Goal: Information Seeking & Learning: Learn about a topic

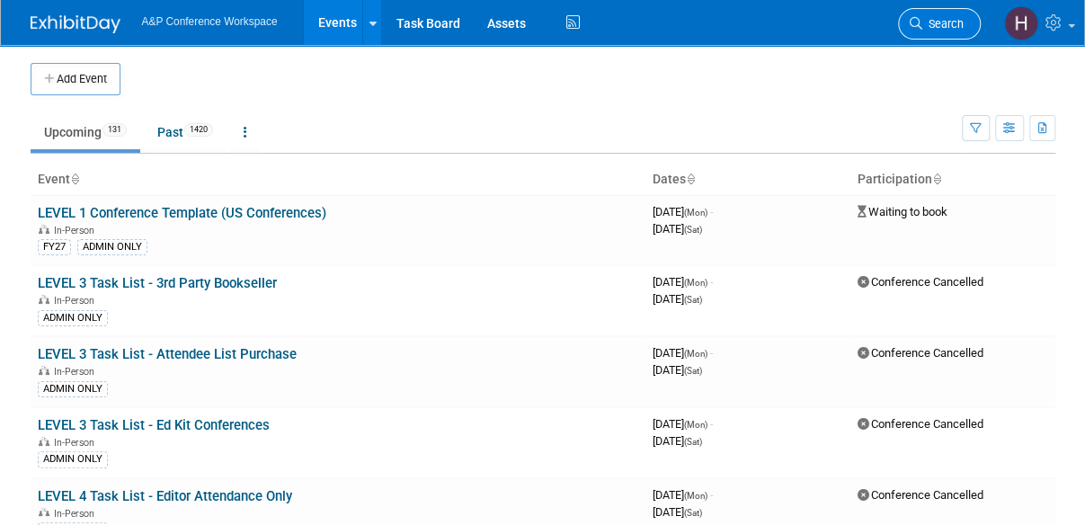
click at [944, 26] on span "Search" at bounding box center [942, 23] width 41 height 13
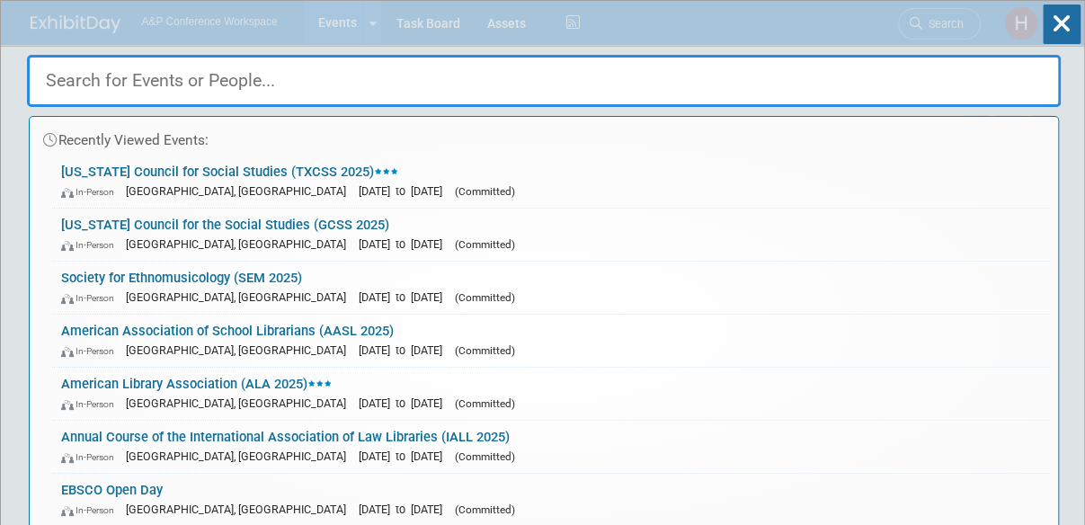
click at [397, 49] on div at bounding box center [543, 76] width 1033 height 61
click at [456, 43] on div "Recently Viewed Events: Texas Council for Social Studies (TXCSS 2025) In-Person…" at bounding box center [543, 271] width 1033 height 540
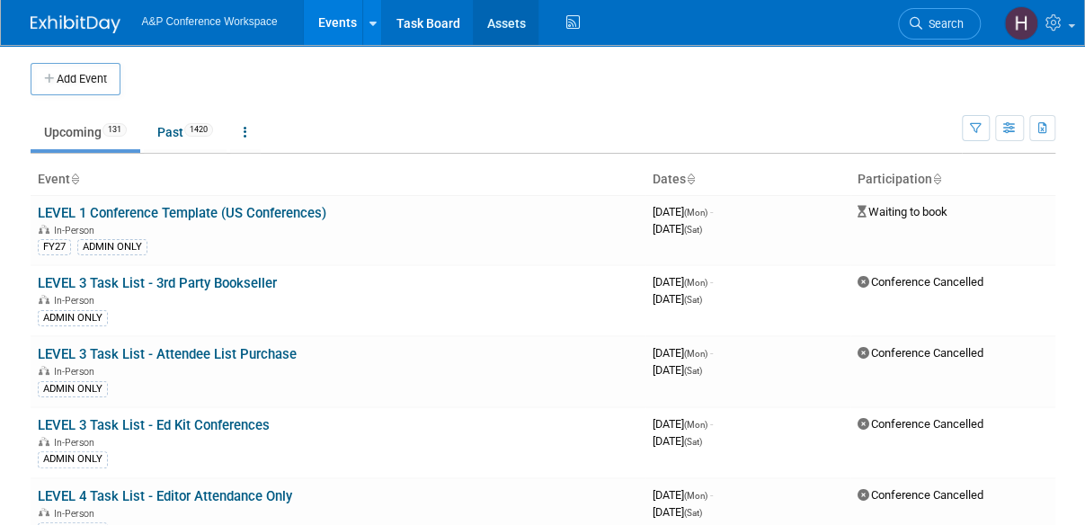
click at [487, 31] on link "Assets" at bounding box center [506, 22] width 66 height 45
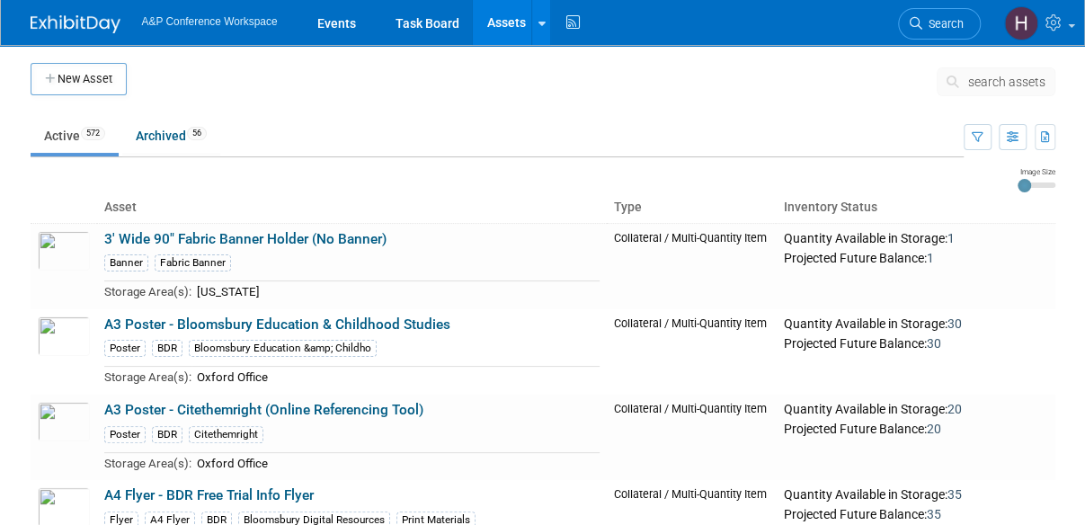
click at [979, 92] on button "search assets" at bounding box center [995, 81] width 119 height 29
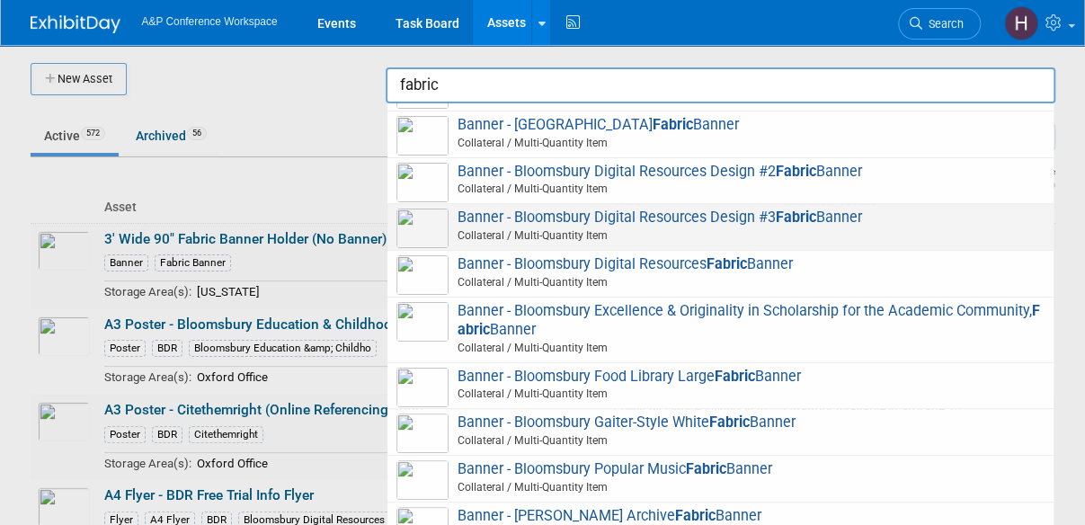
scroll to position [40, 0]
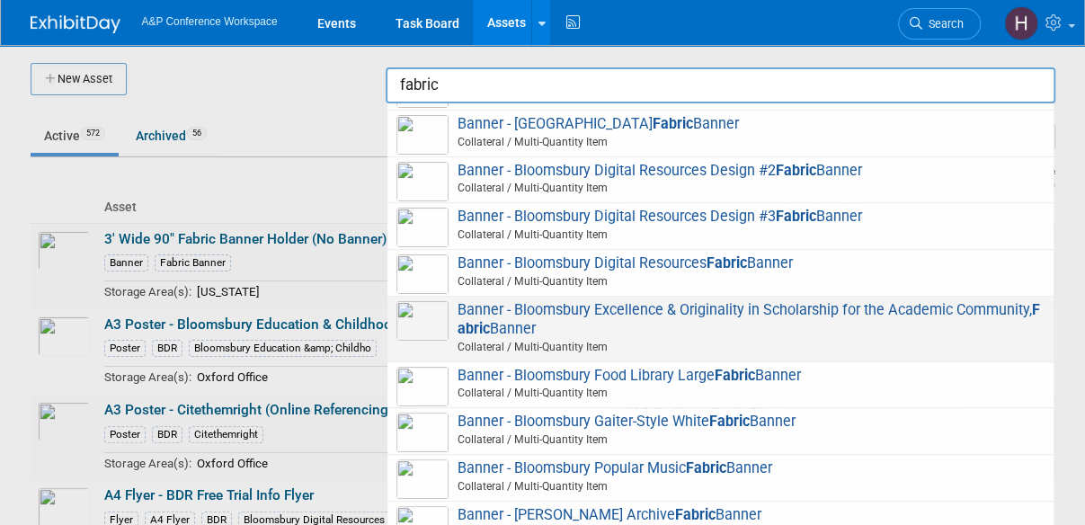
click at [686, 313] on span "Banner - Bloomsbury Excellence & Originality in Scholarship for the Academic Co…" at bounding box center [720, 329] width 648 height 56
type input "Banner - Bloomsbury Excellence & Originality in Scholarship for the Academic Co…"
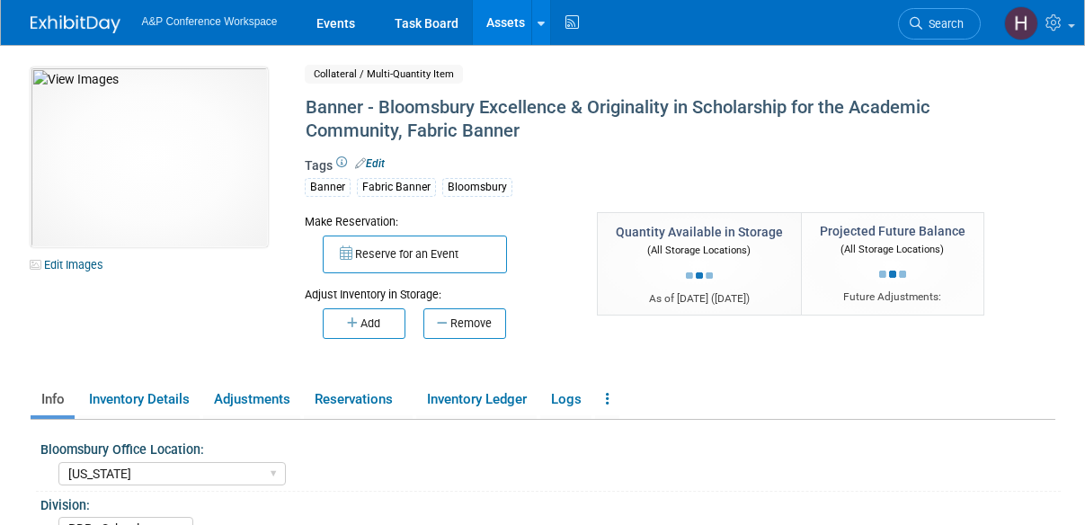
select select "[US_STATE]"
select select "BDR - Schools"
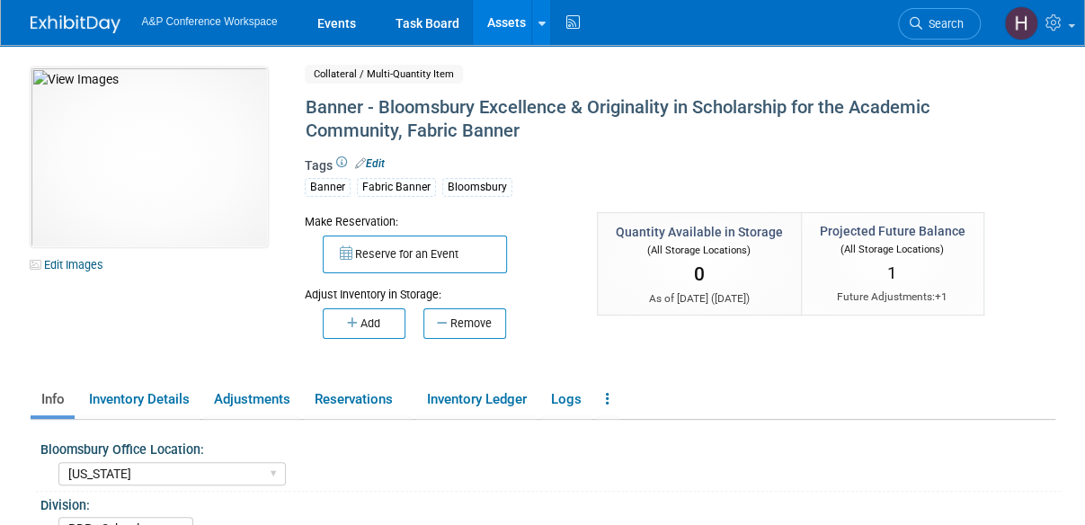
click at [498, 19] on link "Assets" at bounding box center [506, 22] width 66 height 45
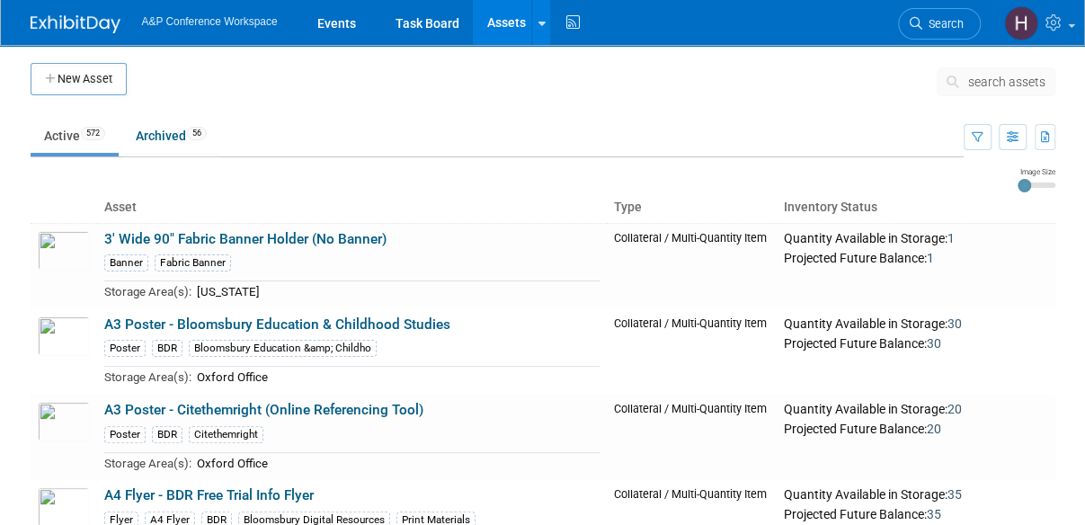
click at [964, 75] on icon at bounding box center [955, 81] width 19 height 13
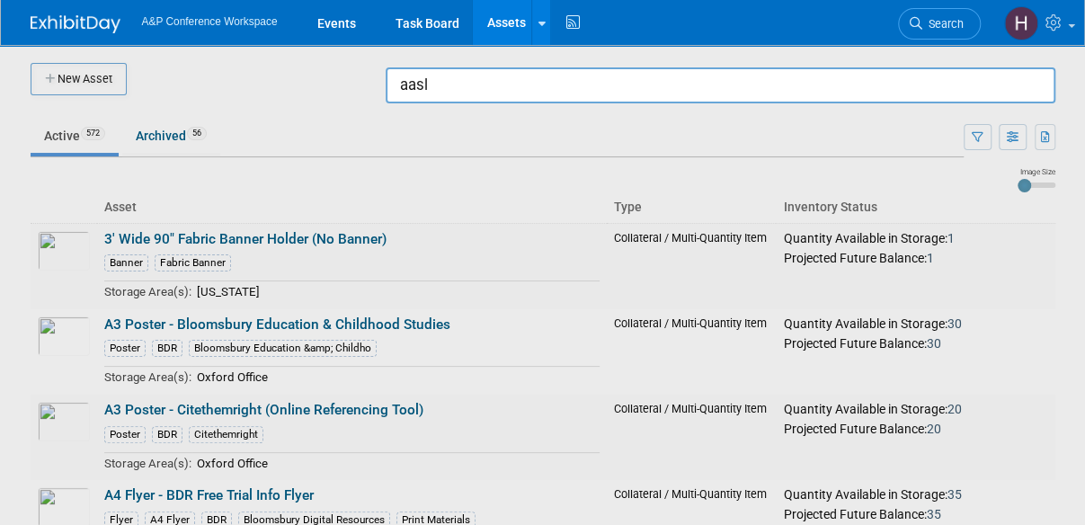
drag, startPoint x: 483, startPoint y: 89, endPoint x: 342, endPoint y: 80, distance: 141.4
click at [376, 82] on body "A&P Conference Workspace Events Task Board Assets New Asset Search Assets Bulk …" at bounding box center [542, 262] width 1085 height 525
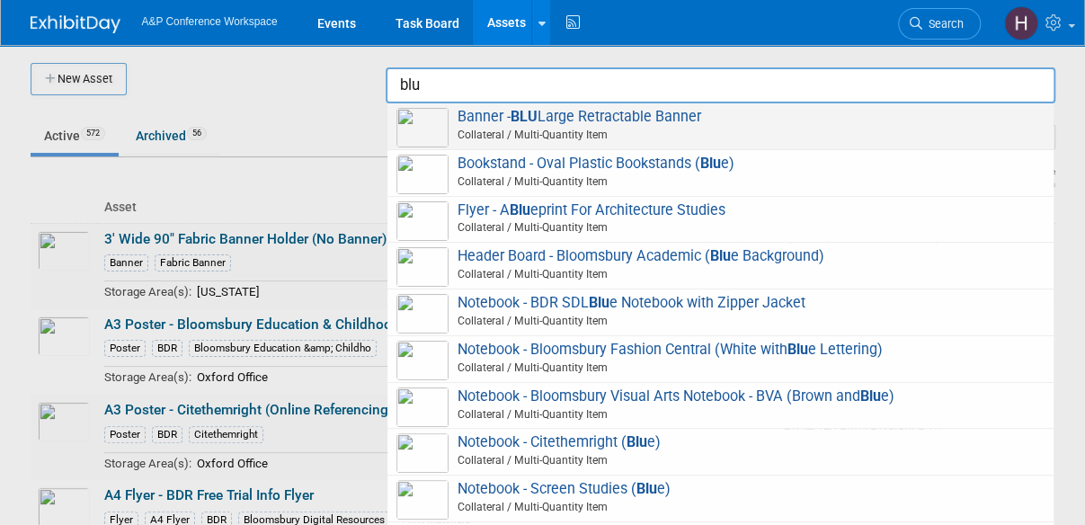
click at [479, 139] on span "Collateral / Multi-Quantity Item" at bounding box center [723, 135] width 643 height 16
type input "Banner - BLU Large Retractable Banner"
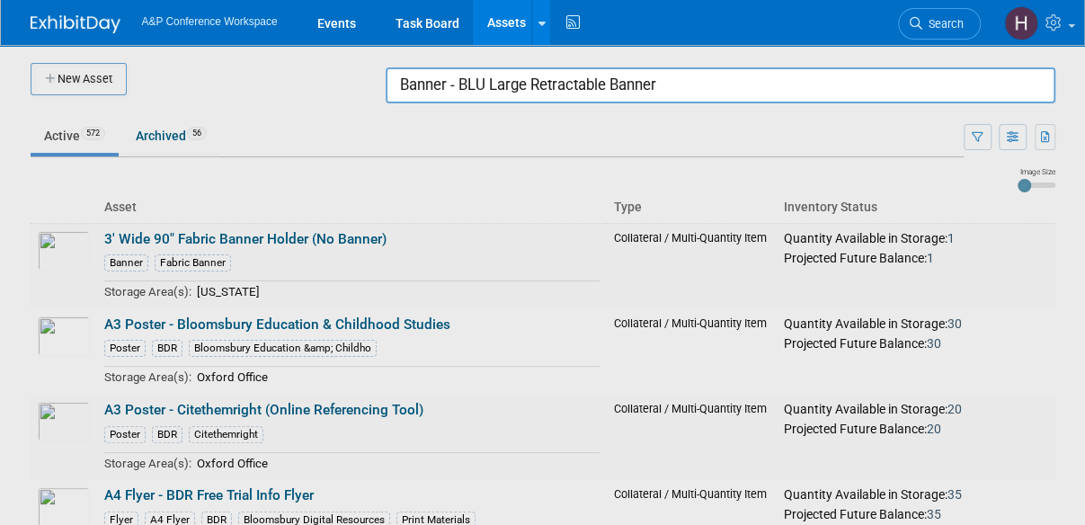
drag, startPoint x: 676, startPoint y: 85, endPoint x: 333, endPoint y: 105, distance: 343.9
click at [333, 105] on body "A&P Conference Workspace Events Task Board Assets New Asset Search Assets Bulk …" at bounding box center [542, 262] width 1085 height 525
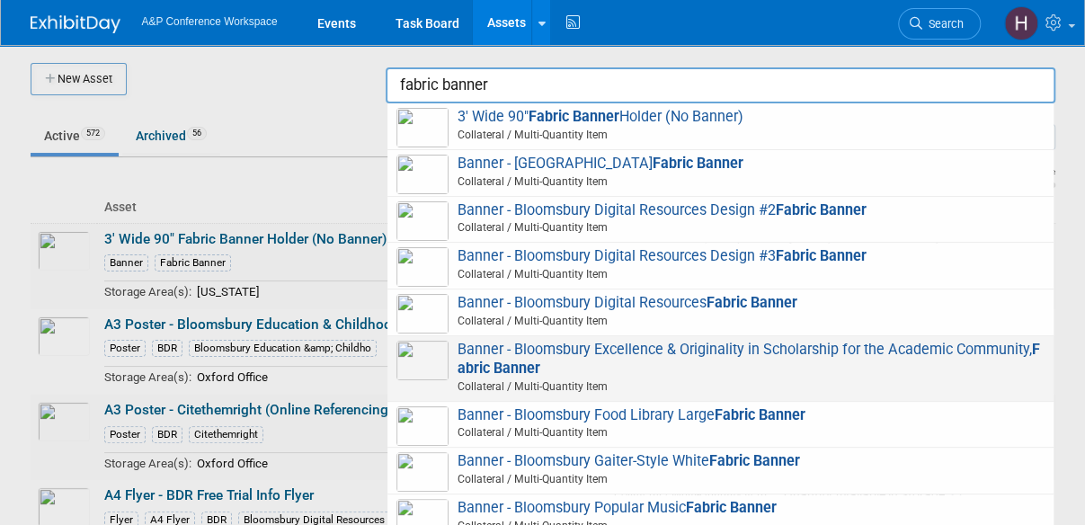
click at [555, 367] on strong "Fabric Banner" at bounding box center [748, 359] width 582 height 36
type input "Banner - Bloomsbury Excellence & Originality in Scholarship for the Academic Co…"
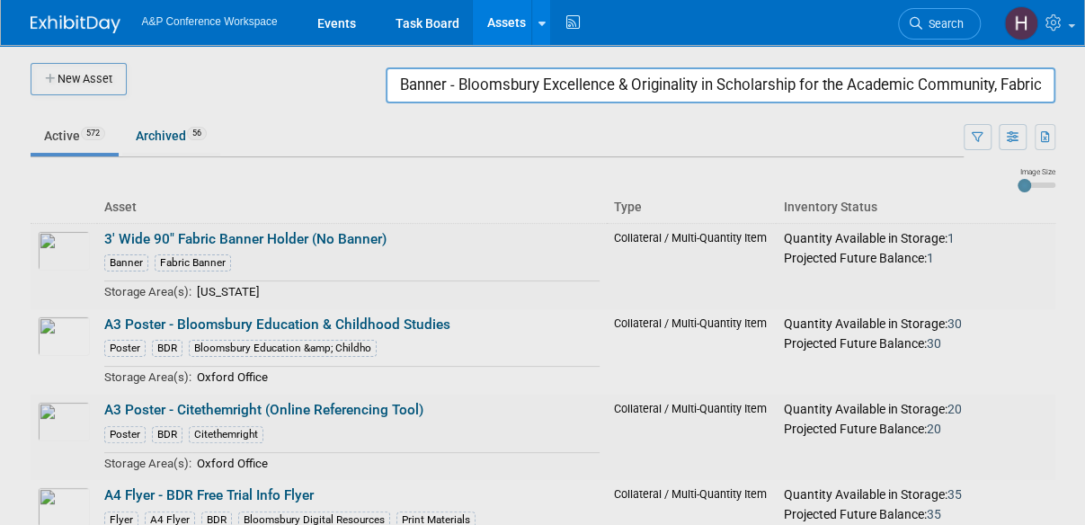
drag, startPoint x: 386, startPoint y: 85, endPoint x: 1096, endPoint y: 159, distance: 714.6
click at [1084, 179] on html "A&P Conference Workspace Events Task Board Assets New Asset Search Assets Bulk …" at bounding box center [542, 262] width 1085 height 525
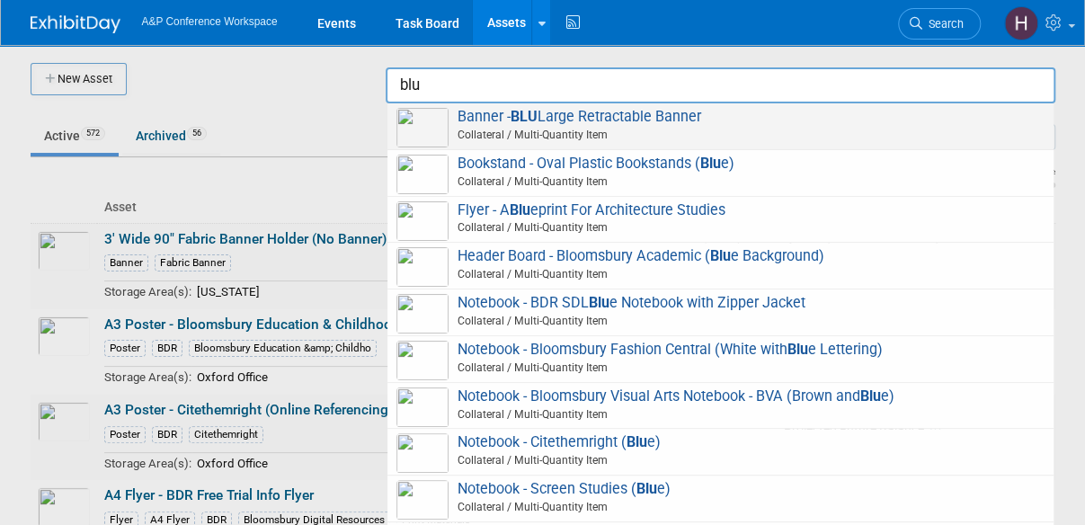
click at [869, 129] on span "Collateral / Multi-Quantity Item" at bounding box center [723, 135] width 643 height 16
type input "Banner - BLU Large Retractable Banner"
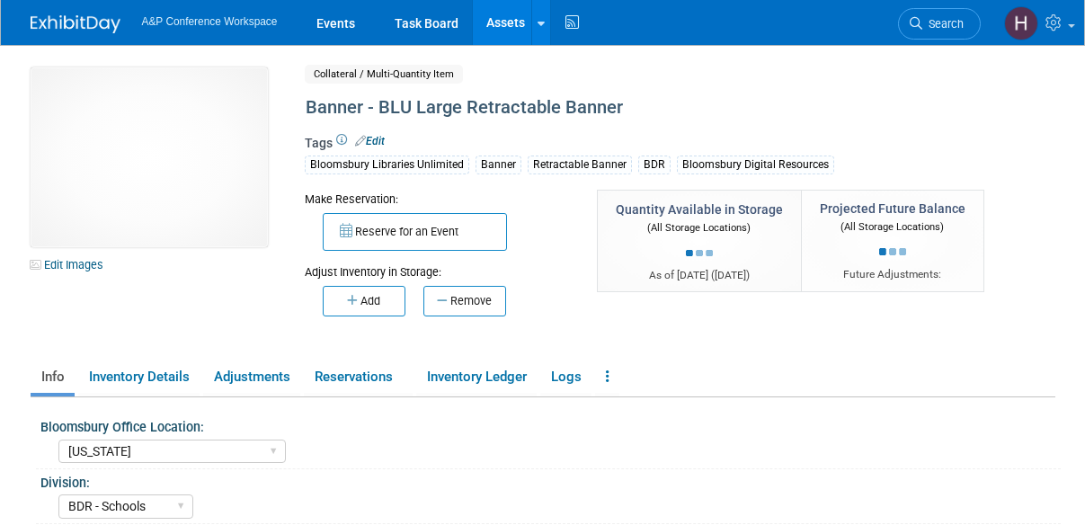
select select "[US_STATE]"
select select "BDR - Schools"
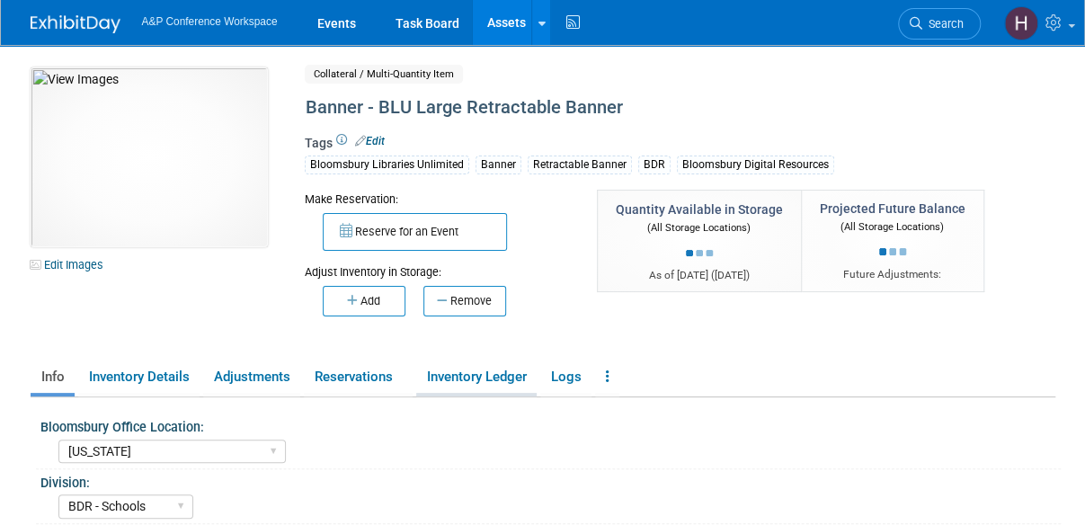
click at [510, 377] on link "Inventory Ledger" at bounding box center [476, 376] width 120 height 31
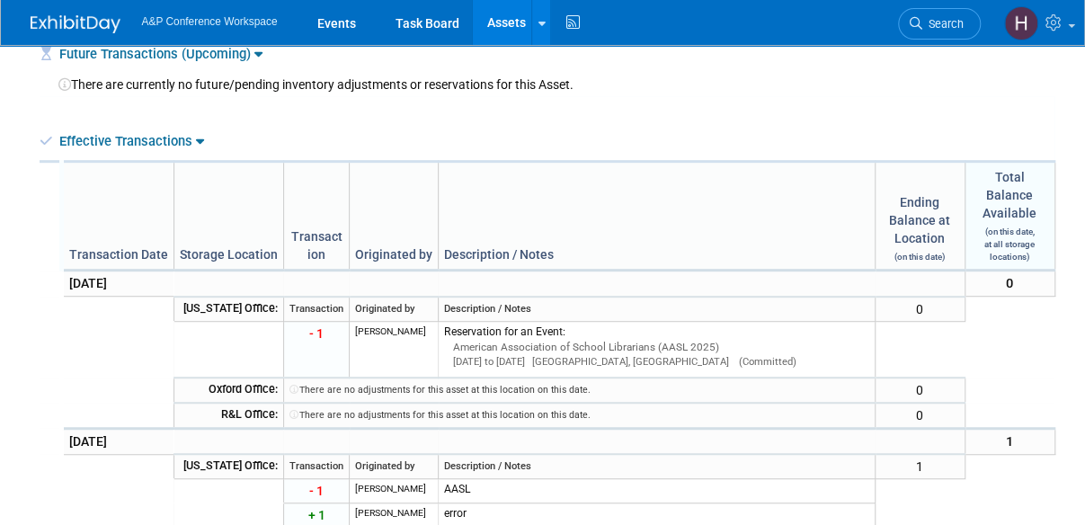
scroll to position [386, 0]
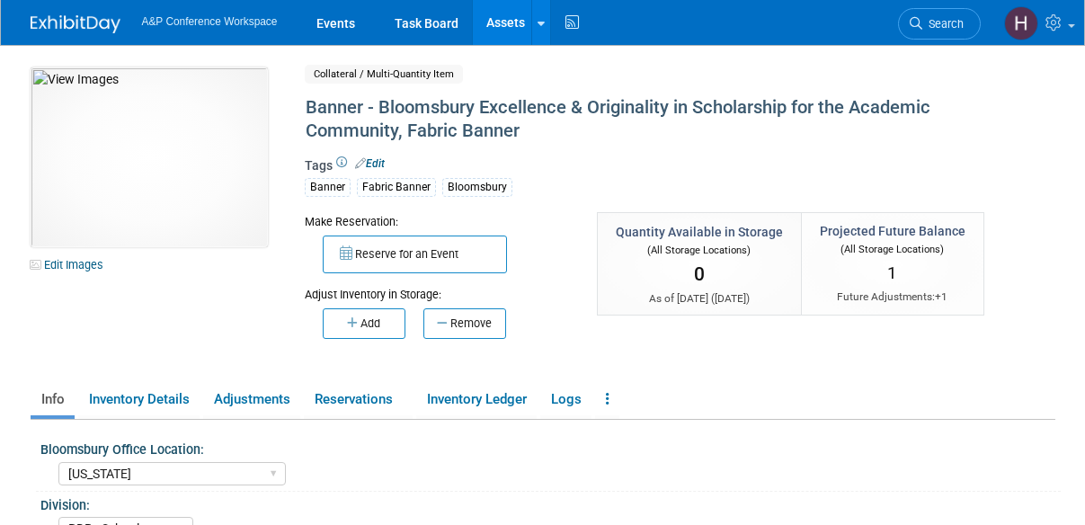
select select "[US_STATE]"
select select "BDR - Schools"
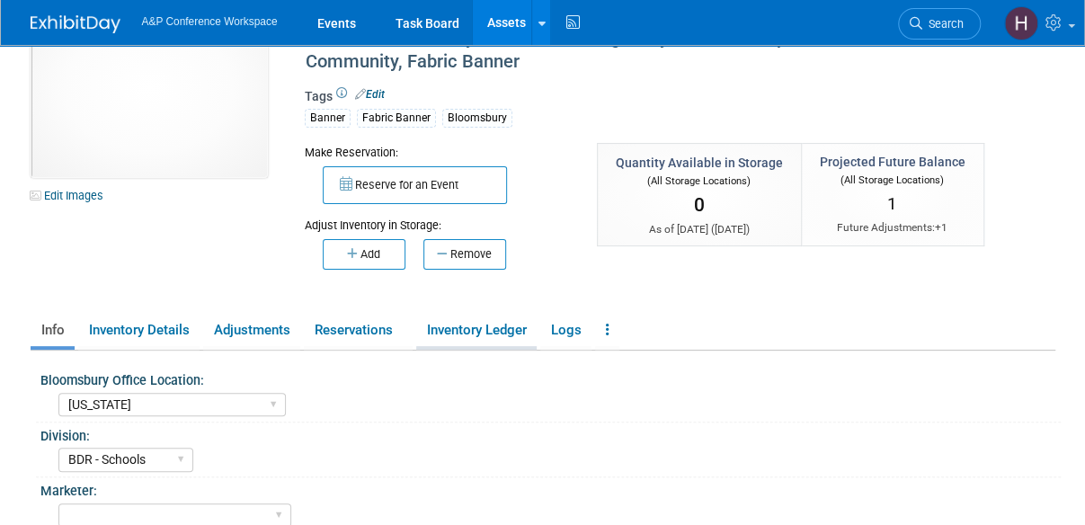
scroll to position [68, 0]
click at [482, 351] on div "Bloomsbury Office Location: Oxford New York Oxford, New York Blue Ridge Summit …" at bounding box center [547, 526] width 1015 height 350
click at [483, 335] on link "Inventory Ledger" at bounding box center [476, 330] width 120 height 31
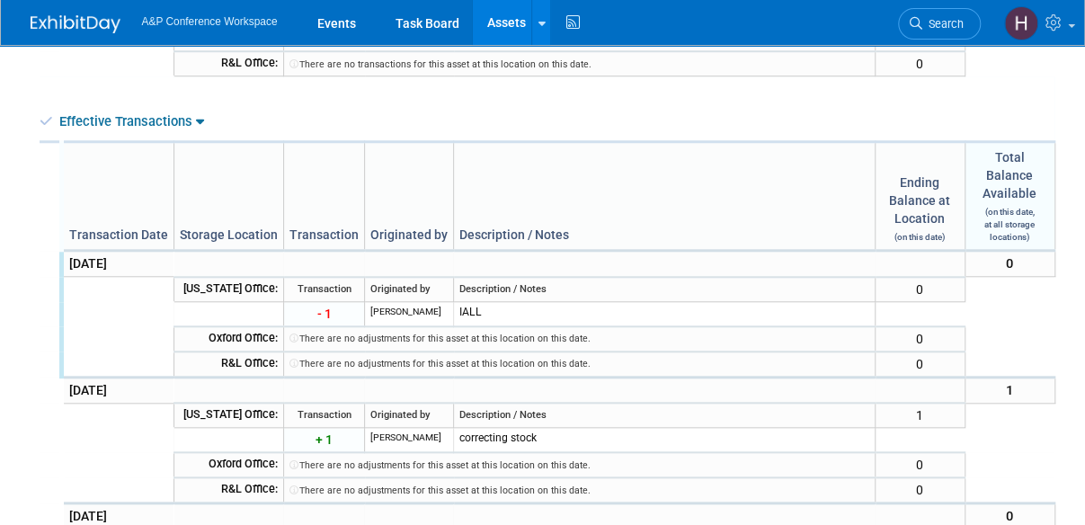
scroll to position [688, 0]
drag, startPoint x: 677, startPoint y: 350, endPoint x: 665, endPoint y: 313, distance: 39.5
click at [665, 313] on tbody "Future Transactions (Upcoming) Transaction Date Storage Location Transaction Or…" at bounding box center [547, 275] width 1015 height 1023
click at [597, 125] on div "Effective Transactions" at bounding box center [545, 122] width 1010 height 19
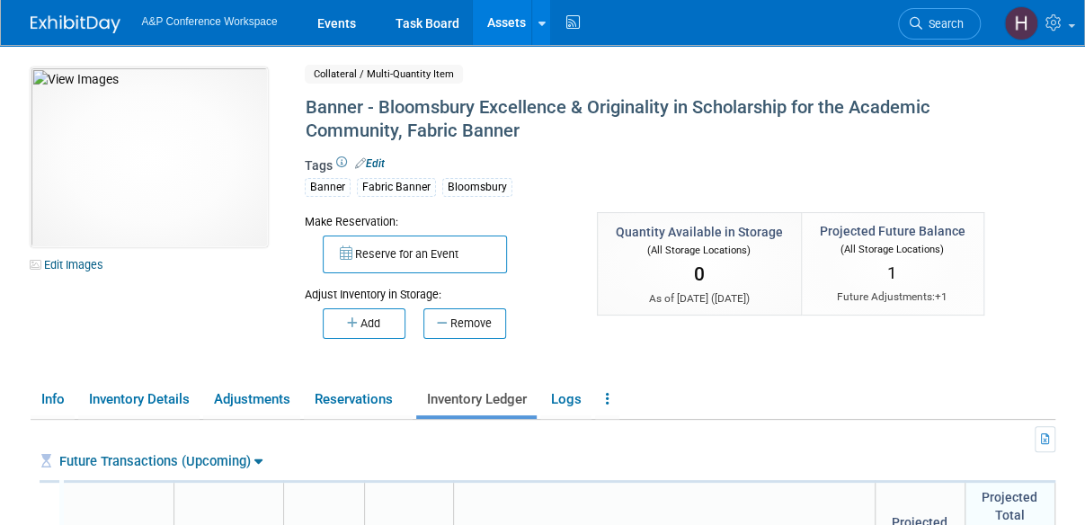
scroll to position [4, 0]
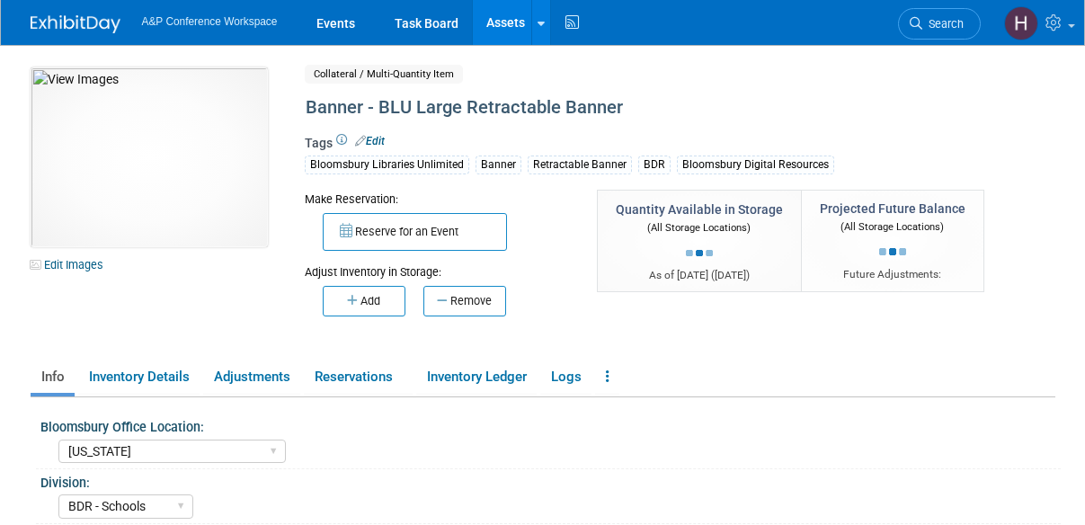
select select "[US_STATE]"
select select "BDR - Schools"
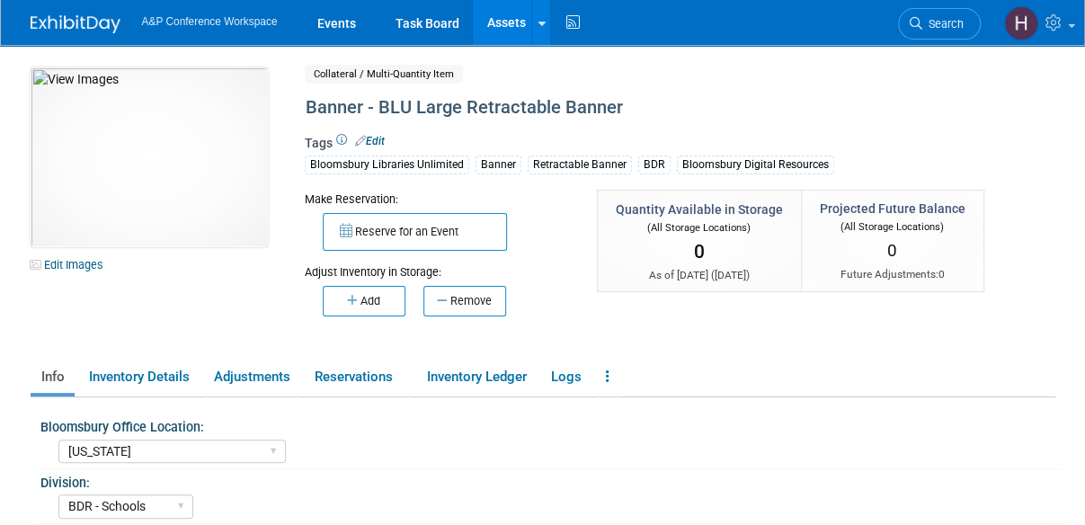
click at [476, 26] on link "Assets" at bounding box center [506, 22] width 66 height 45
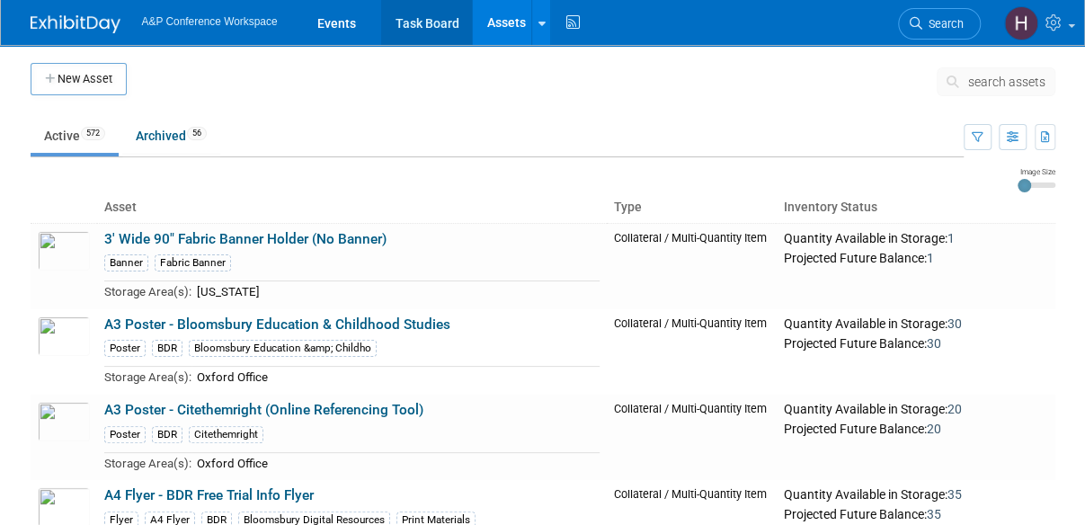
click at [423, 34] on link "Task Board" at bounding box center [426, 22] width 91 height 45
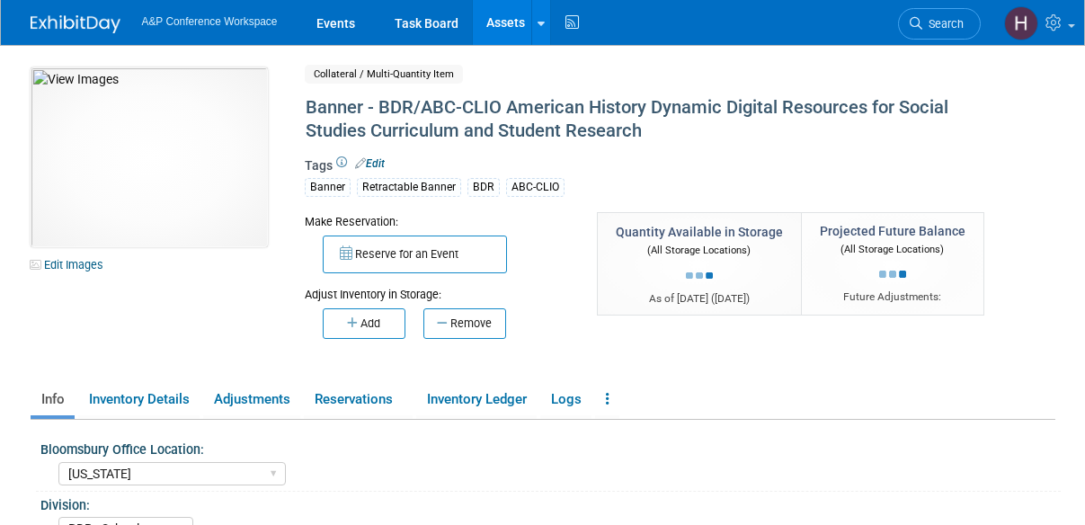
select select "[US_STATE]"
select select "BDR - Schools"
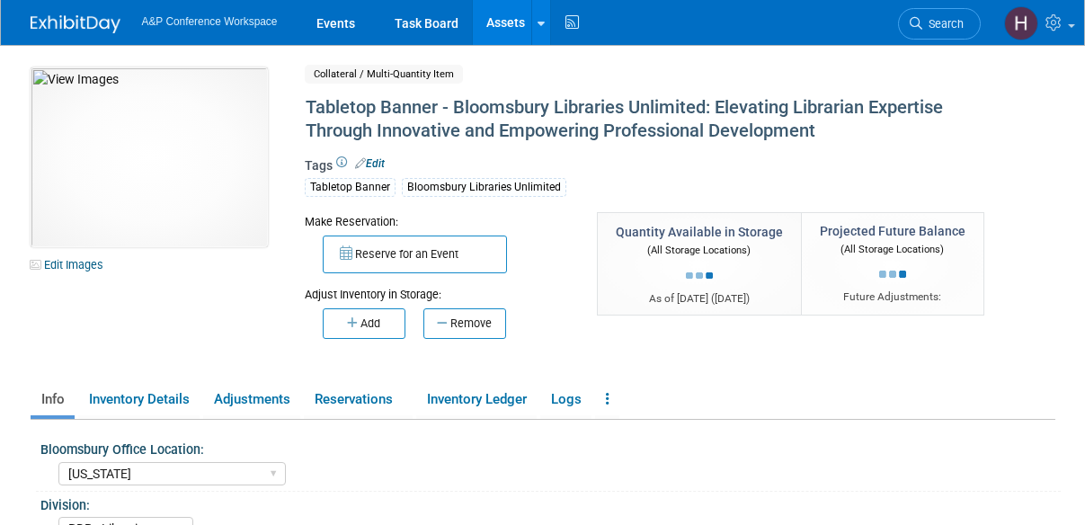
select select "[US_STATE]"
select select "BDR - Libraries"
select select "[US_STATE]"
select select "BDR - Libraries"
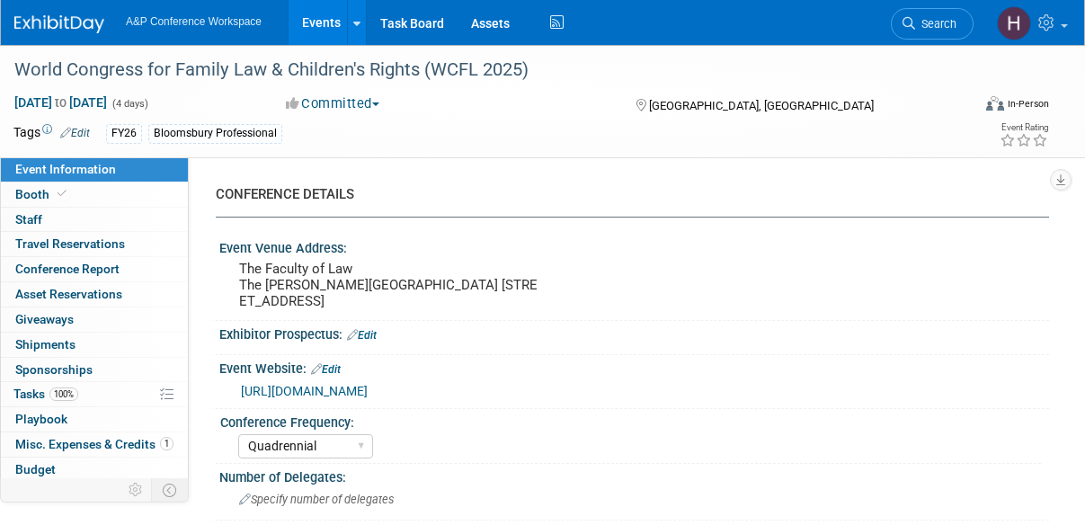
select select "Quadrennial"
select select "Level 3"
select select "Program Advert"
select select "Law"
select select "Bloomsbury Professional"
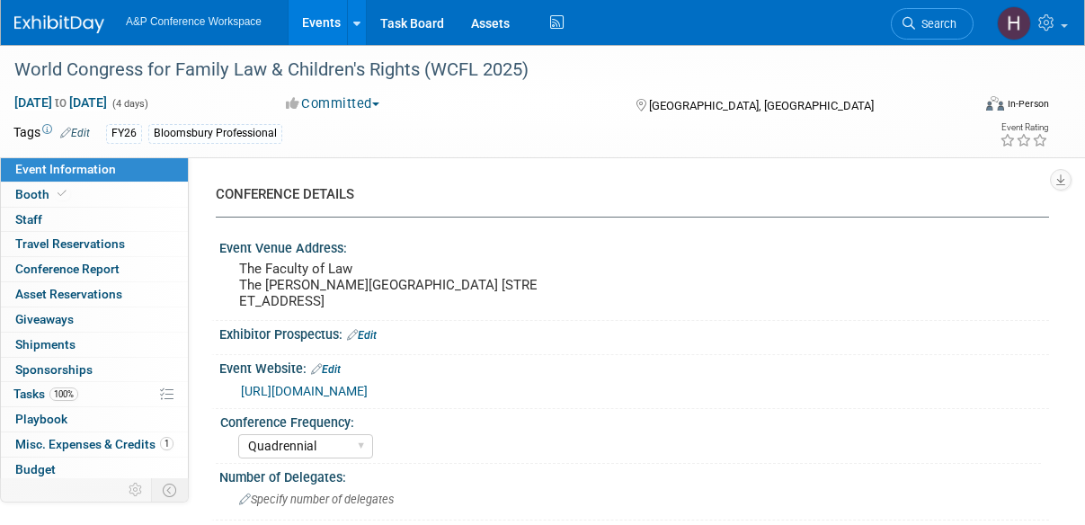
select select "[PERSON_NAME]"
select select "Brand/Subject Presence​"
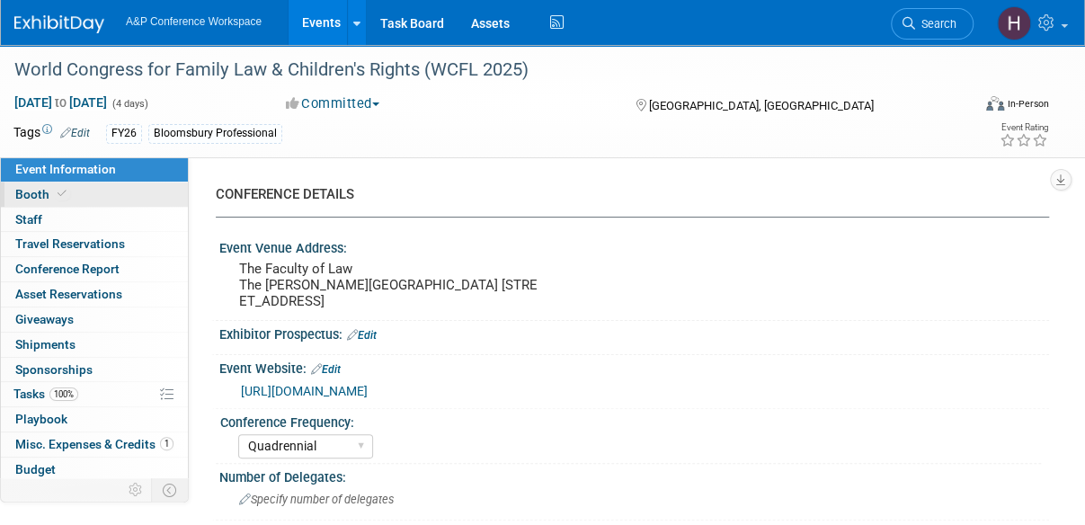
click at [92, 200] on link "Booth" at bounding box center [94, 194] width 187 height 24
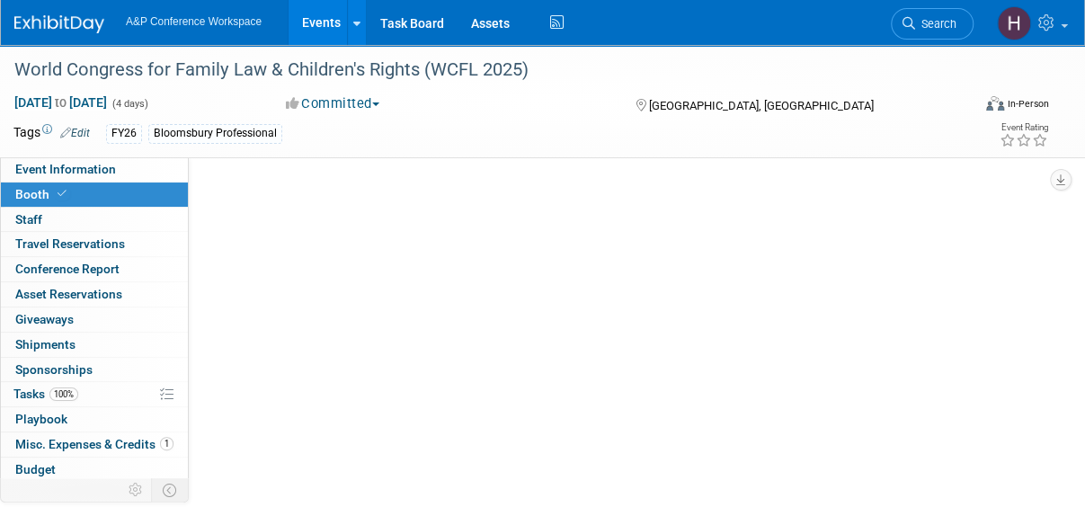
select select "BPTL"
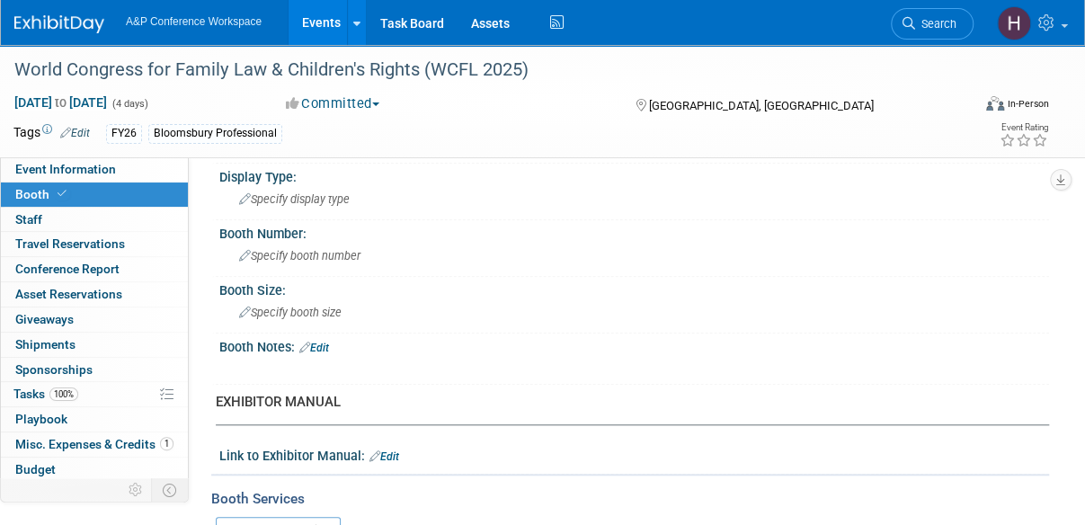
scroll to position [596, 0]
click at [90, 385] on link "100% Tasks 100%" at bounding box center [94, 394] width 187 height 24
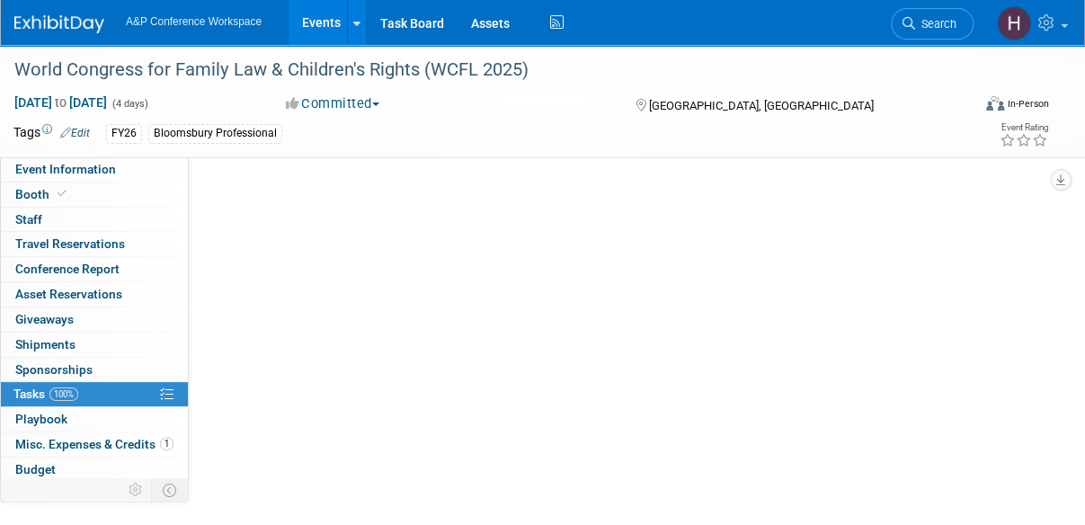
scroll to position [0, 0]
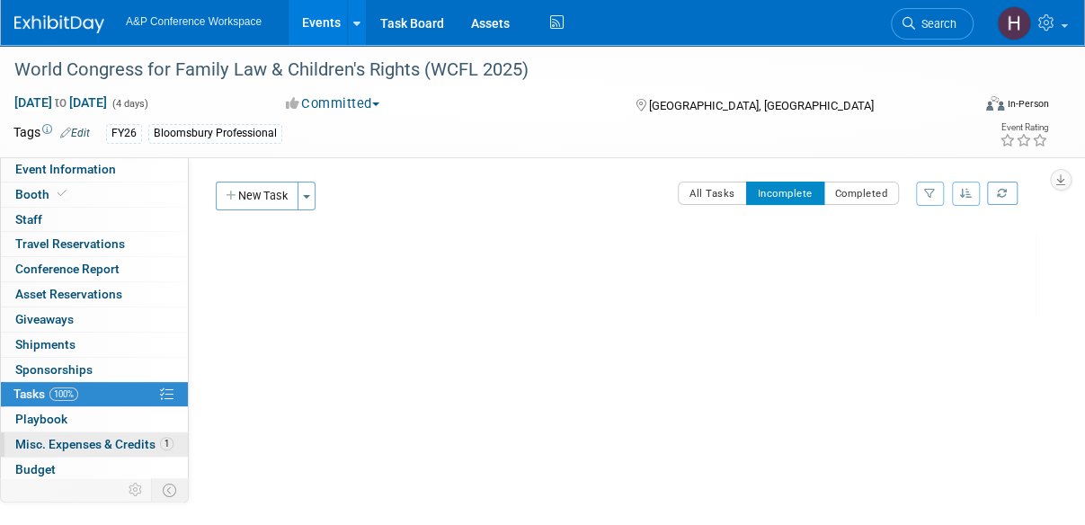
click at [93, 432] on link "1 Misc. Expenses & Credits 1" at bounding box center [94, 444] width 187 height 24
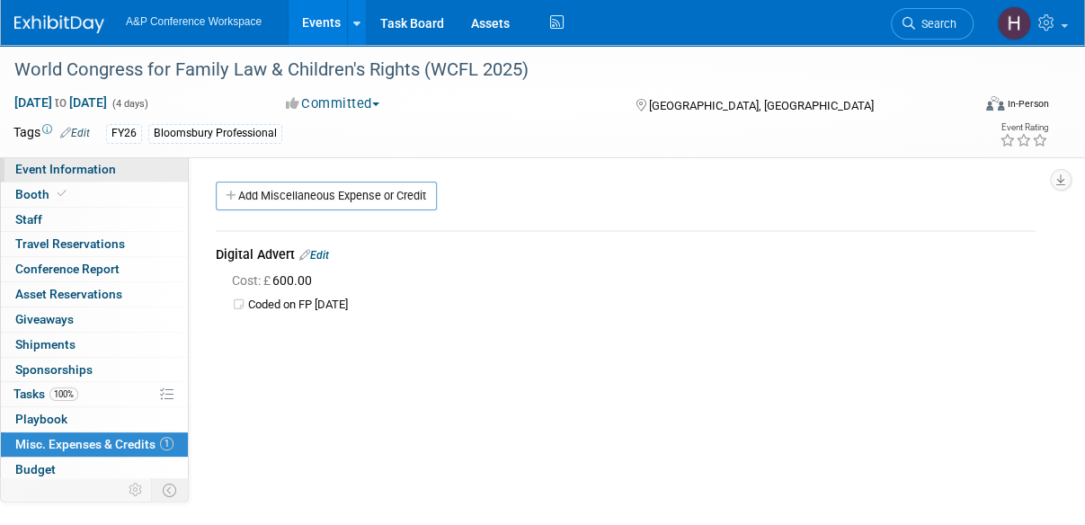
click at [115, 166] on link "Event Information" at bounding box center [94, 169] width 187 height 24
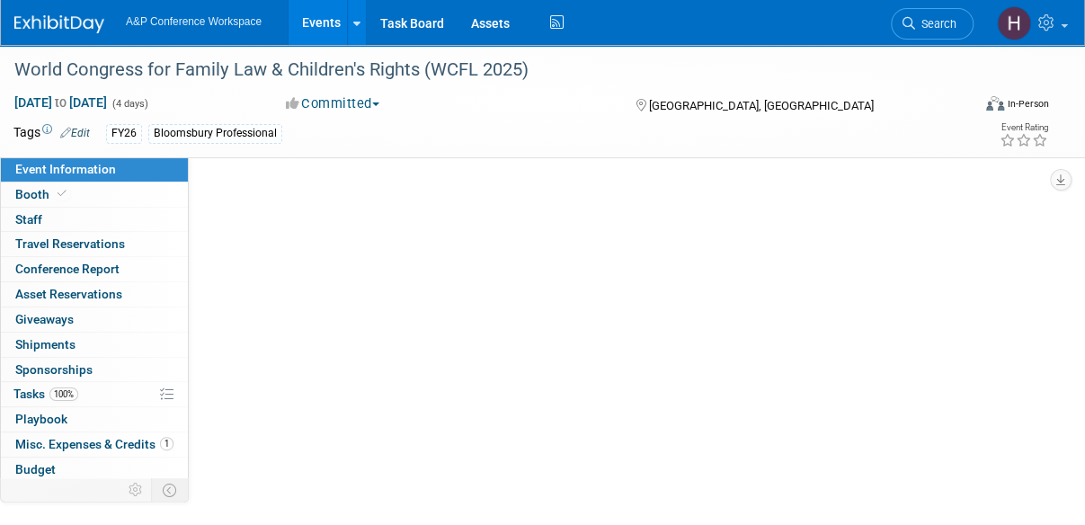
select select "Quadrennial"
select select "Level 3"
select select "Program Advert"
select select "Law"
select select "Bloomsbury Professional"
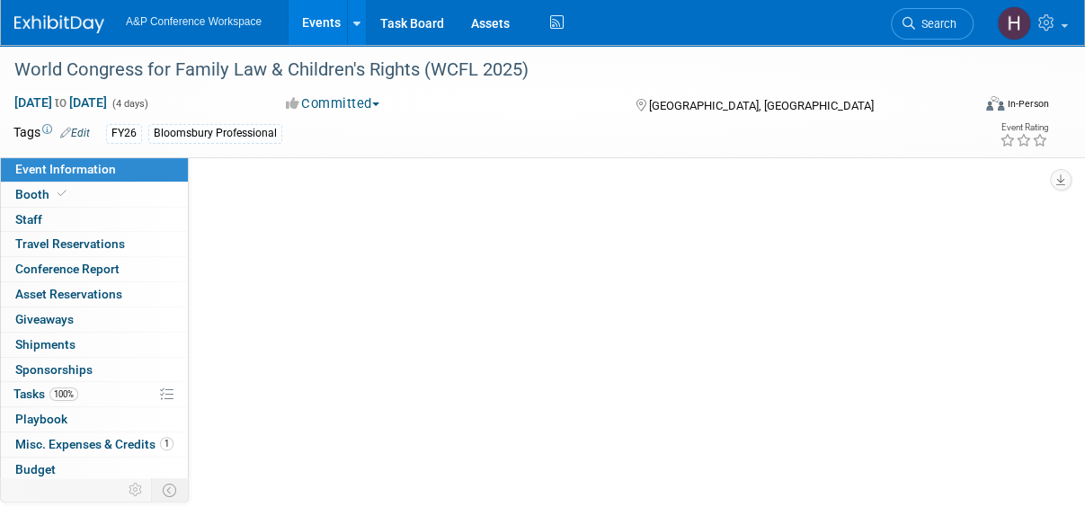
select select "[PERSON_NAME]"
select select "Brand/Subject Presence​"
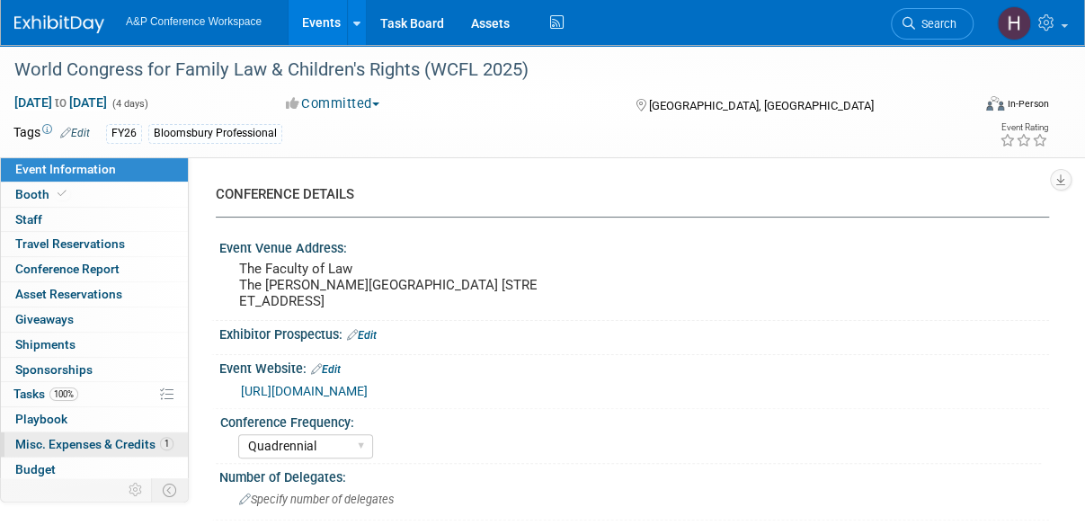
click at [104, 441] on span "Misc. Expenses & Credits 1" at bounding box center [94, 444] width 158 height 14
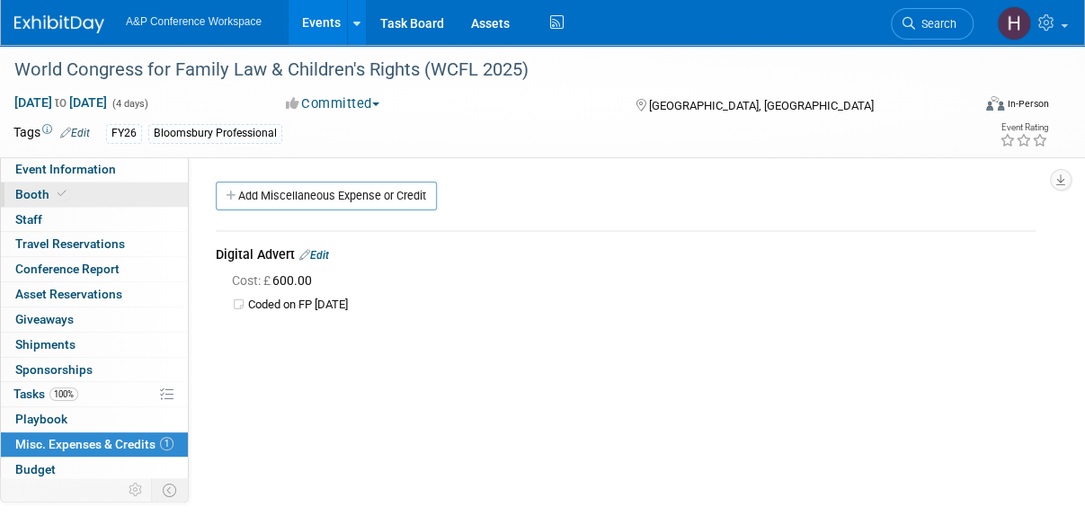
scroll to position [2, 0]
click at [65, 182] on link "Booth" at bounding box center [94, 194] width 187 height 24
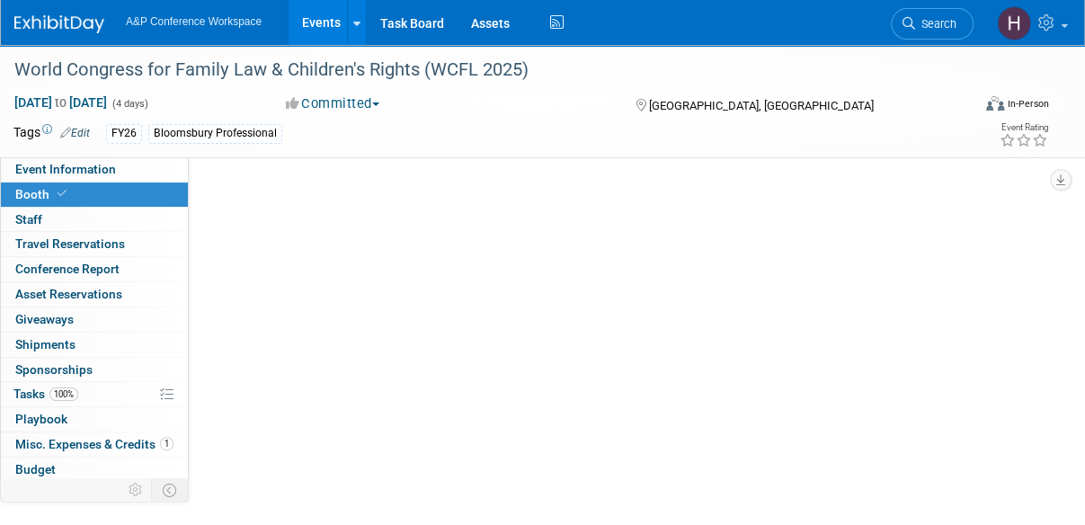
scroll to position [0, 0]
select select "BPTL"
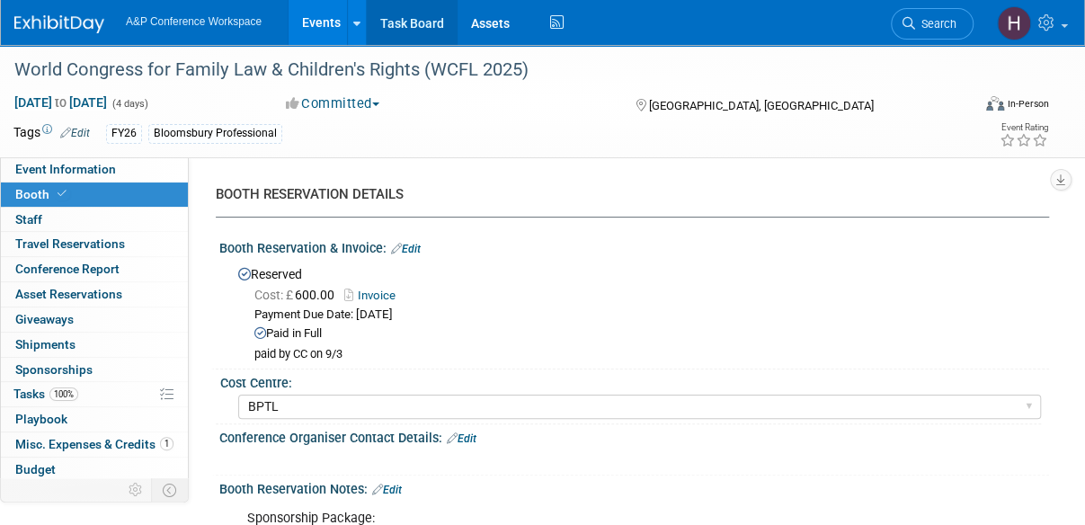
click at [410, 28] on link "Task Board" at bounding box center [412, 22] width 91 height 45
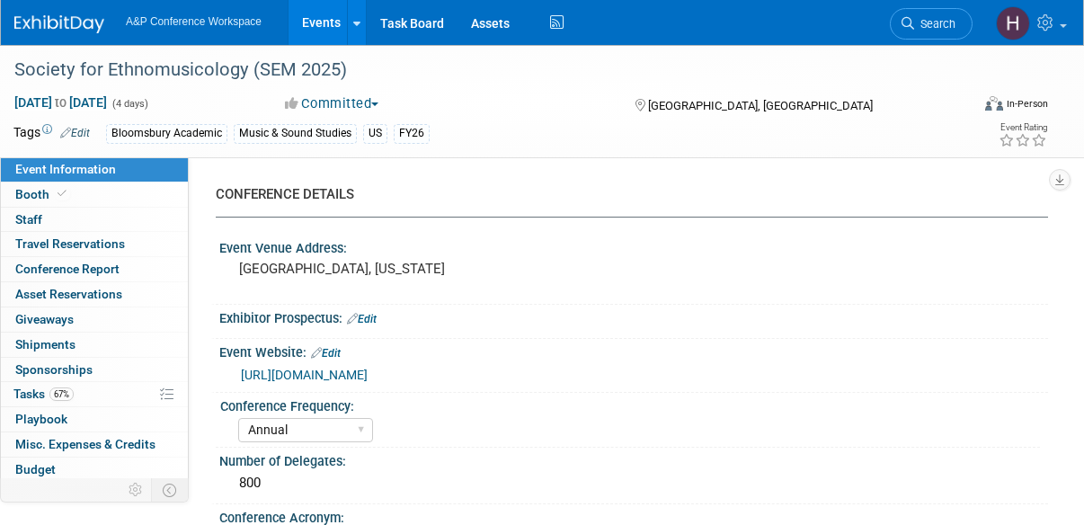
select select "Annual"
select select "Level 2"
select select "In-Person Booth"
select select "Music & Sound Studies"
select select "Bloomsbury Academic"
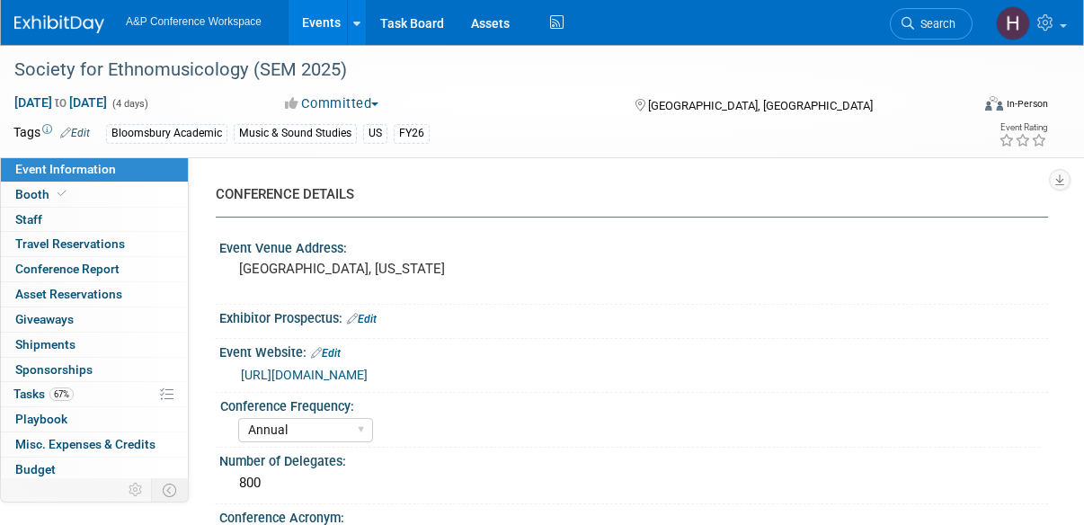
select select "[PERSON_NAME]"
select select "Brand/Subject Presence​"
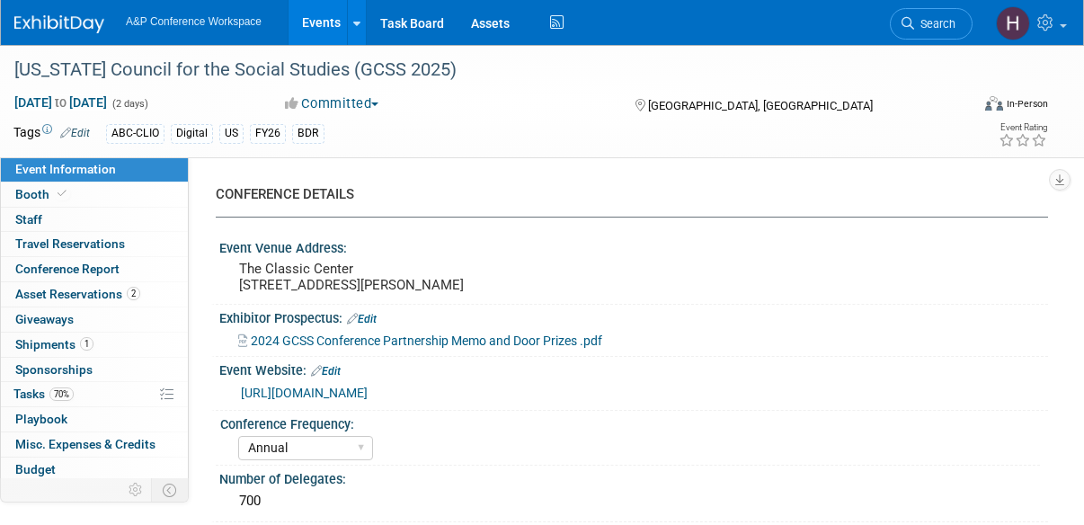
select select "Annual"
select select "Level 2"
select select "In-Person Booth"
select select "Schools"
select select "Bloomsbury Digital Resources"
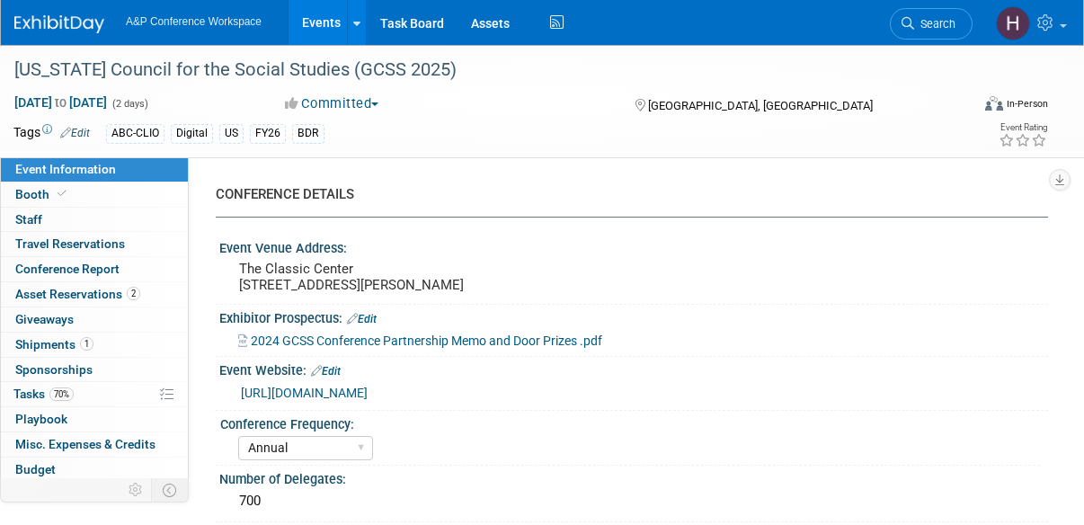
select select "[PERSON_NAME]"
select select "BDR Product Awareness and Trial Generation​"
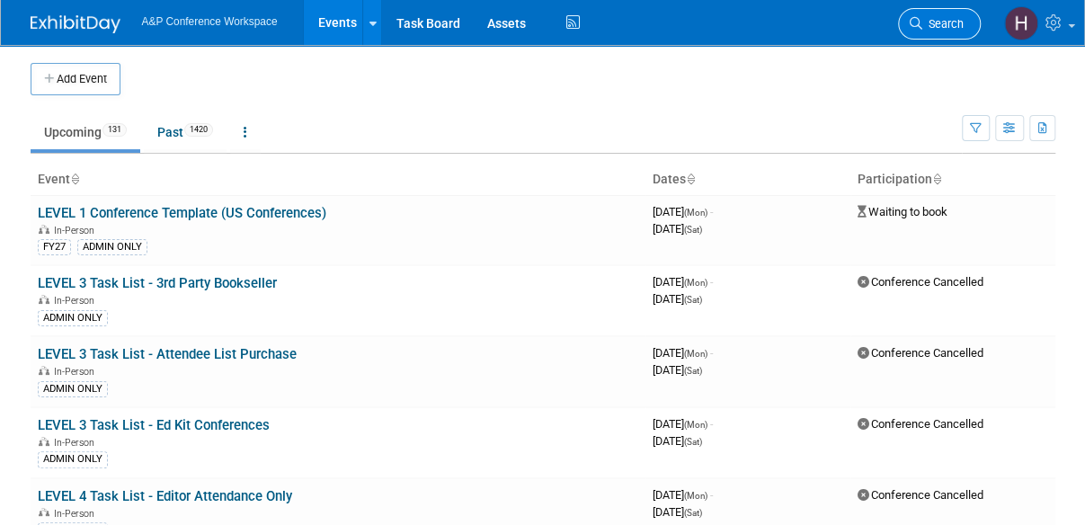
click at [942, 24] on span "Search" at bounding box center [942, 23] width 41 height 13
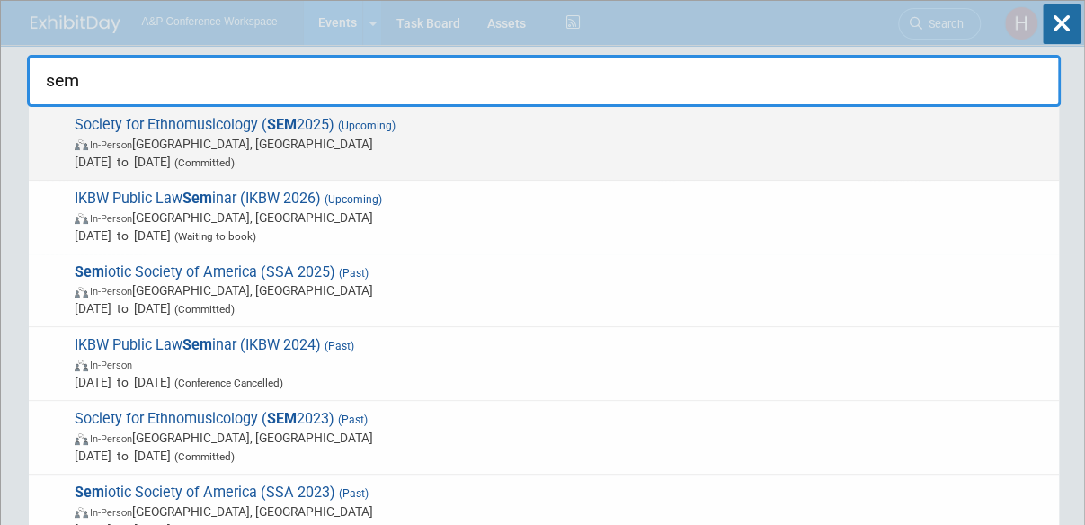
type input "sem"
click at [753, 129] on span "Society for Ethnomusicology ( SEM 2025) (Upcoming) In-Person Atlanta, GA Oct 23…" at bounding box center [559, 143] width 980 height 55
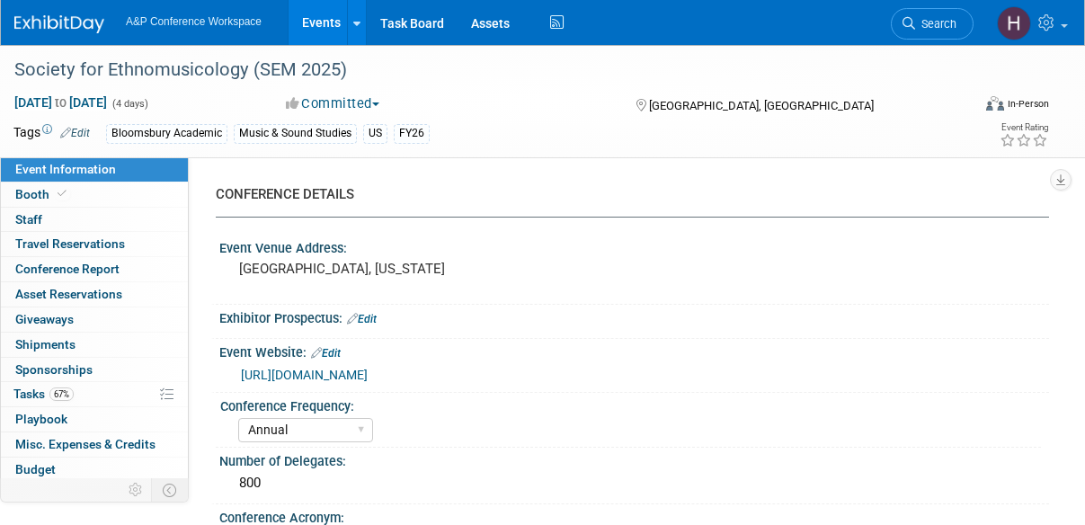
select select "Annual"
select select "Level 2"
select select "In-Person Booth"
select select "Music & Sound Studies"
select select "Bloomsbury Academic"
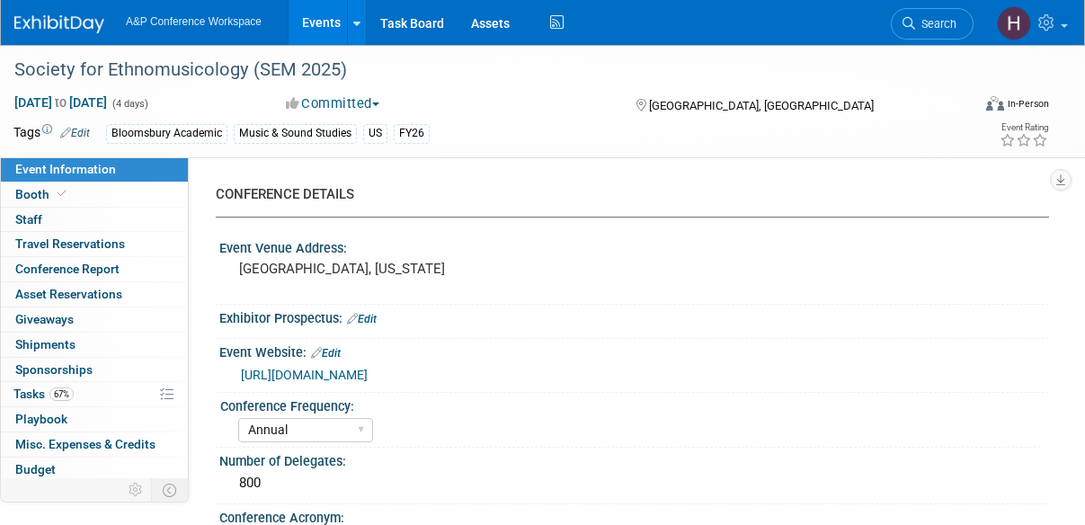
select select "[PERSON_NAME]"
select select "Anna Roberts"
select select "Brand/Subject Presence​"
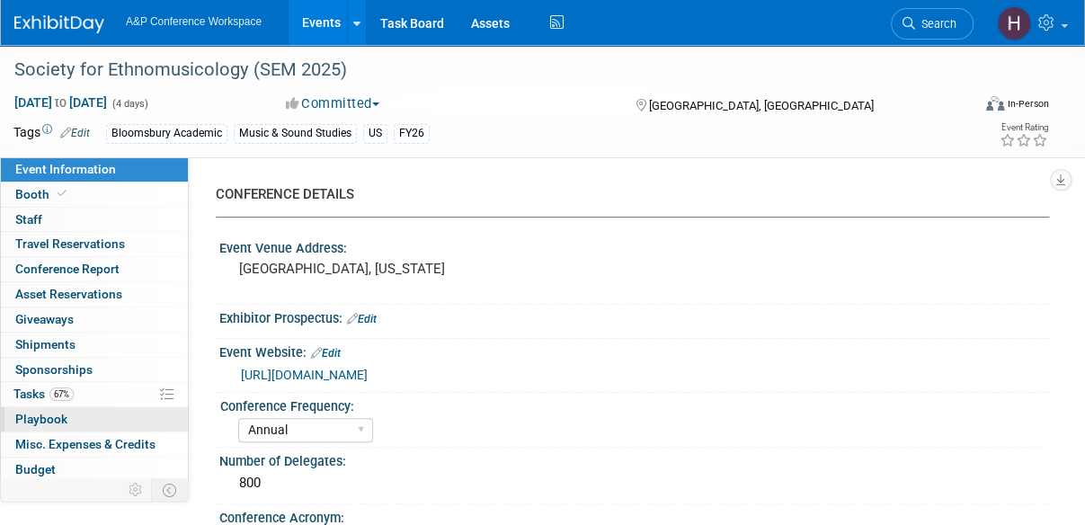
click at [69, 415] on link "0 Playbook 0" at bounding box center [94, 419] width 187 height 24
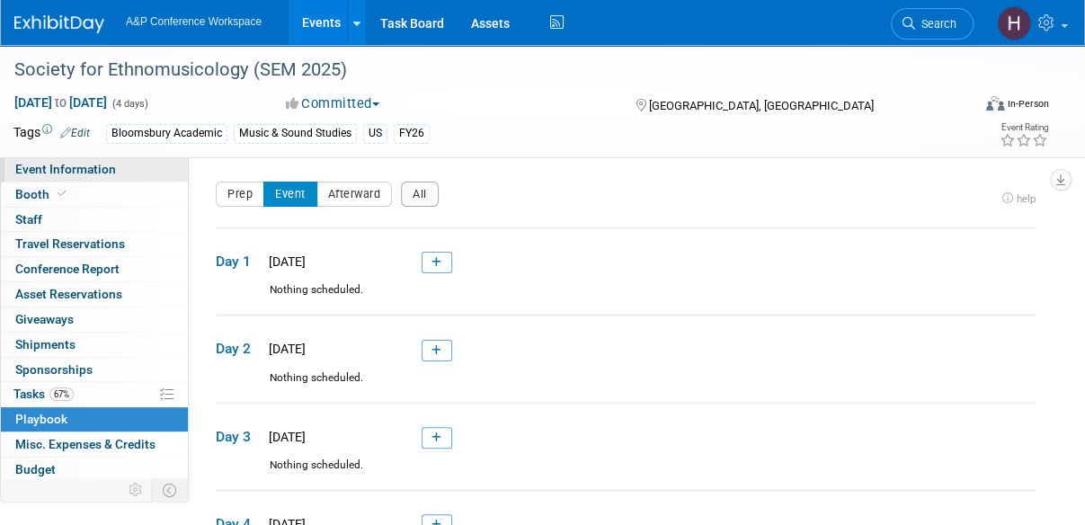
click at [78, 162] on span "Event Information" at bounding box center [65, 169] width 101 height 14
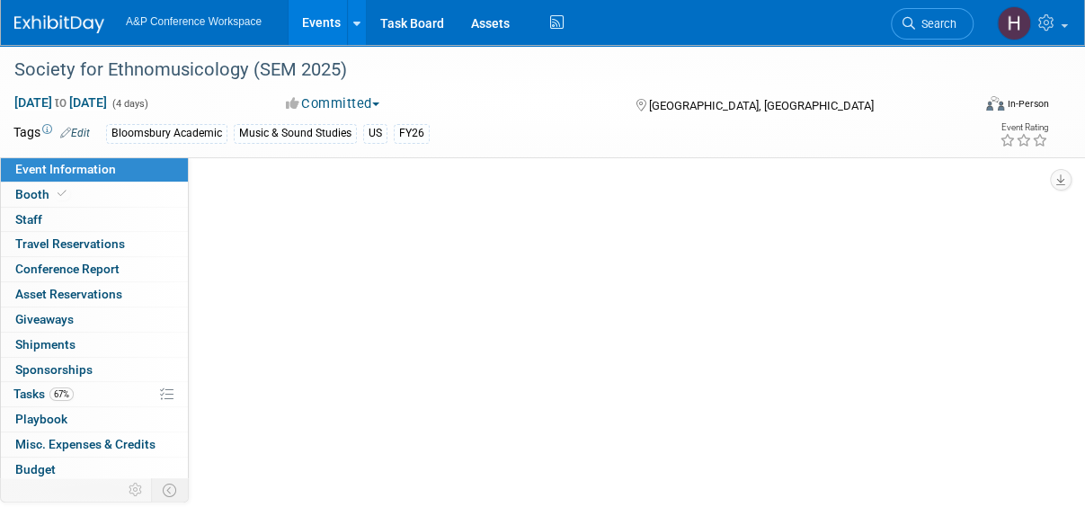
select select "Annual"
select select "Level 2"
select select "In-Person Booth"
select select "Music & Sound Studies"
select select "Bloomsbury Academic"
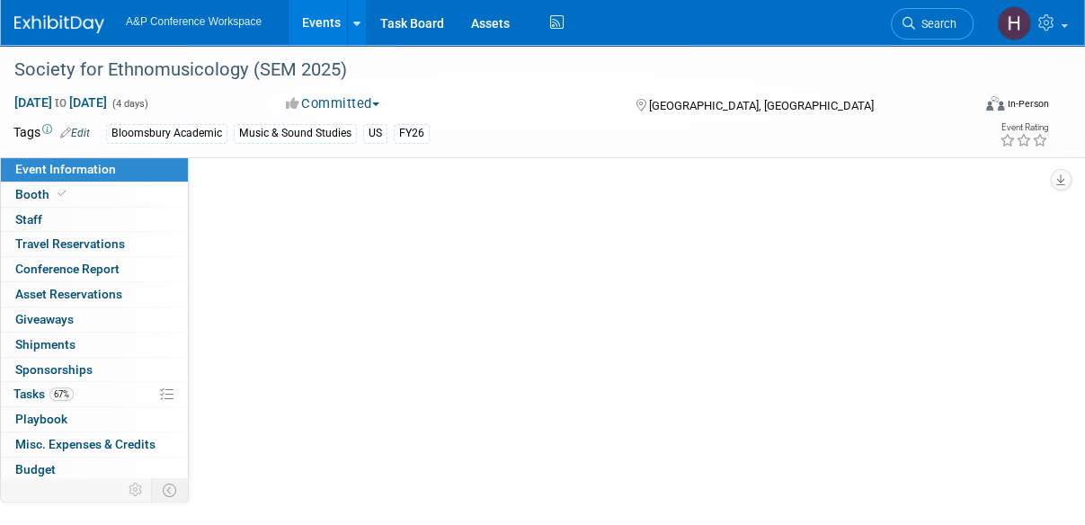
select select "Amanda Oney"
select select "Brenna Akerman"
select select "Anna Roberts"
select select "Brand/Subject Presence​"
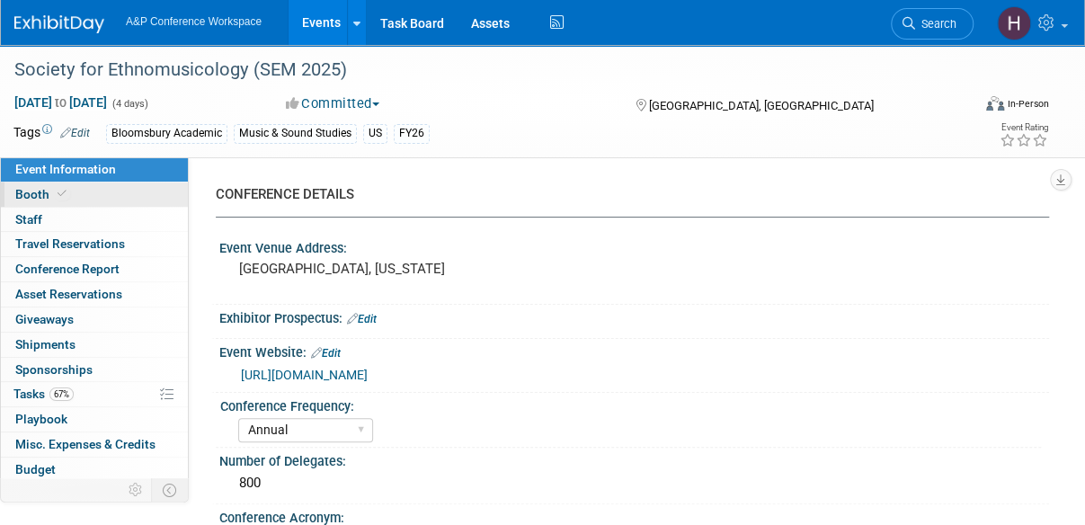
click at [58, 190] on icon at bounding box center [62, 194] width 9 height 10
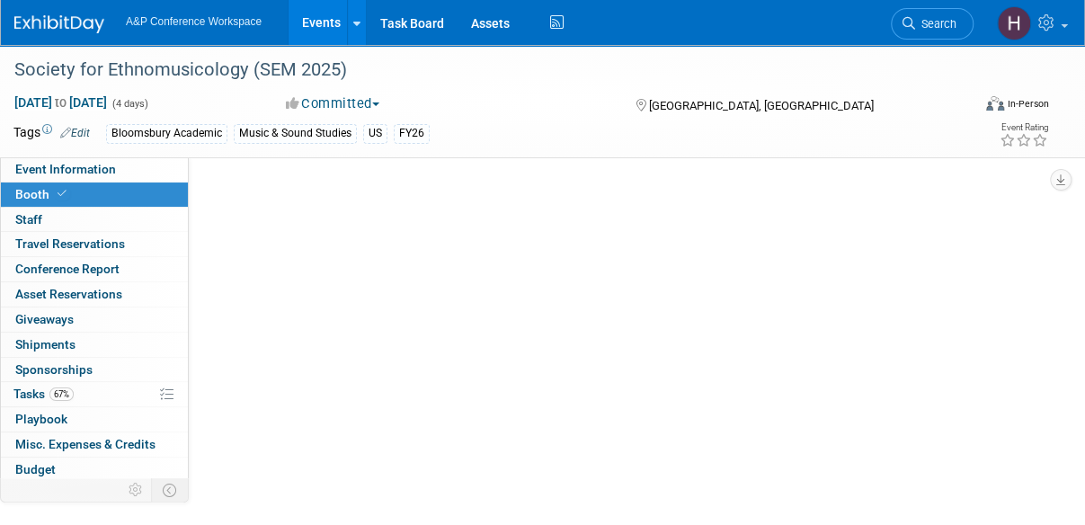
select select "CUAP"
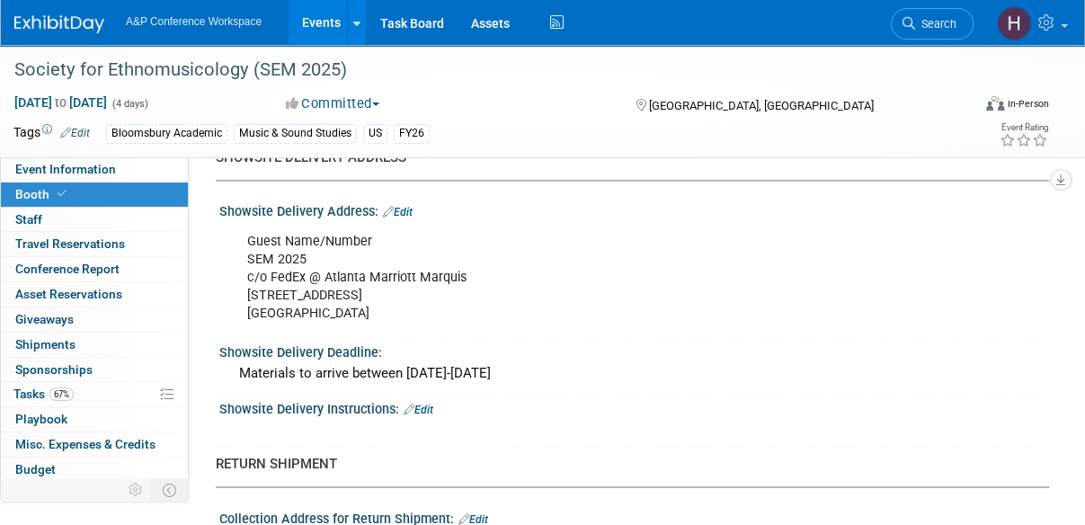
scroll to position [1177, 0]
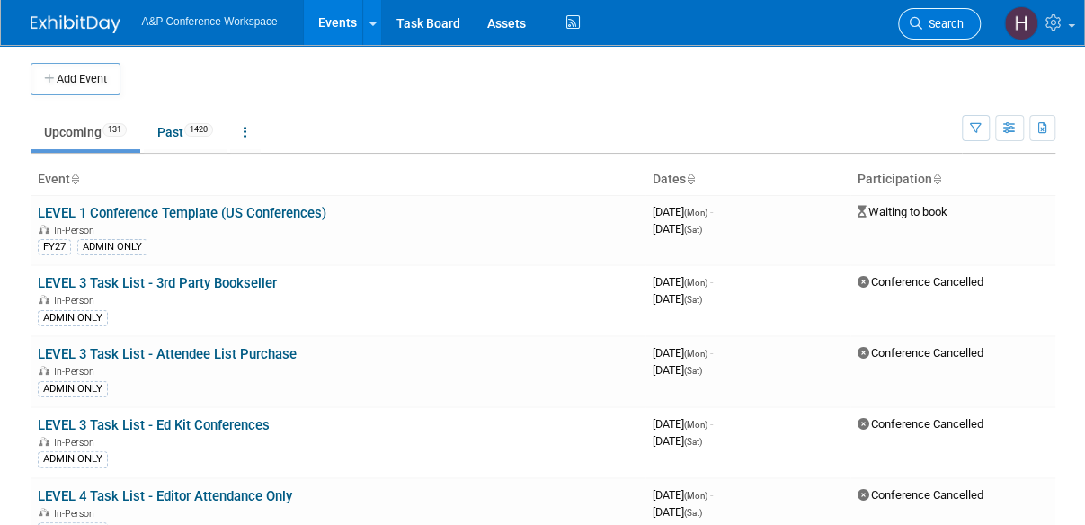
drag, startPoint x: 0, startPoint y: 0, endPoint x: 924, endPoint y: 30, distance: 924.3
click at [924, 30] on span "Search" at bounding box center [942, 23] width 41 height 13
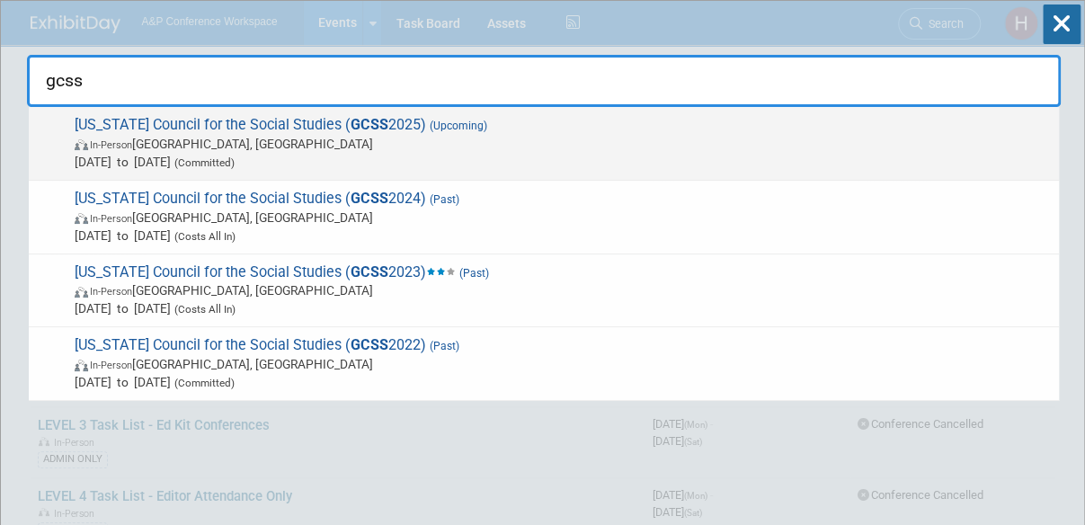
type input "gcss"
click at [829, 135] on span "In-Person [GEOGRAPHIC_DATA], [GEOGRAPHIC_DATA]" at bounding box center [562, 144] width 975 height 18
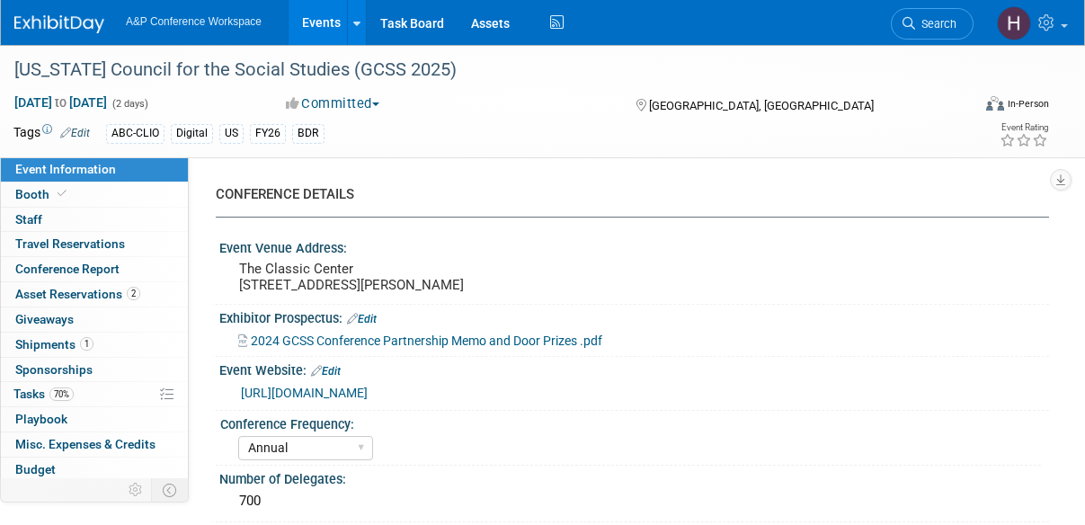
select select "Annual"
select select "Level 2"
select select "In-Person Booth"
select select "Schools"
select select "Bloomsbury Digital Resources"
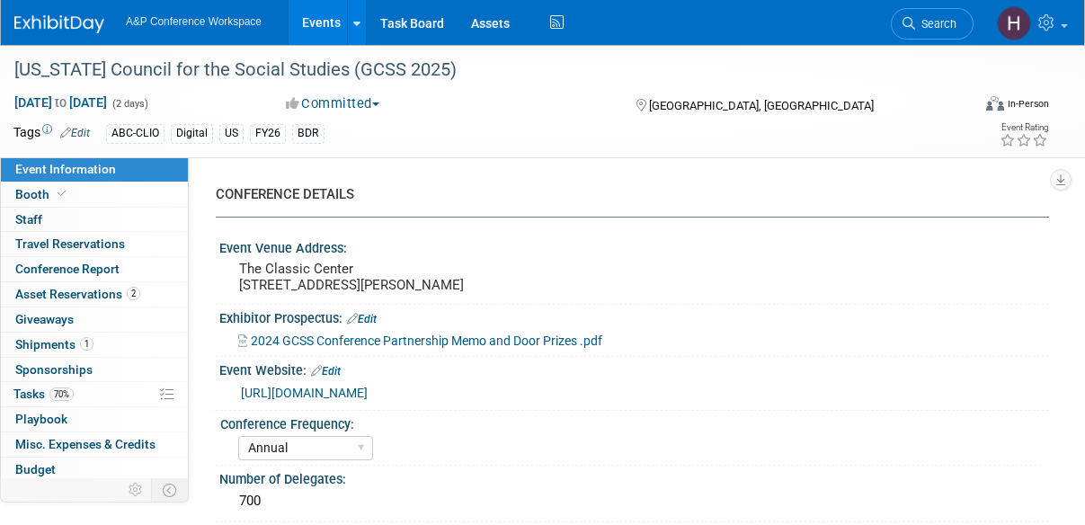
select select "[PERSON_NAME]"
select select "Mark Strong"
select select "Rosalie Love"
select select "BDR Product Awareness and Trial Generation​"
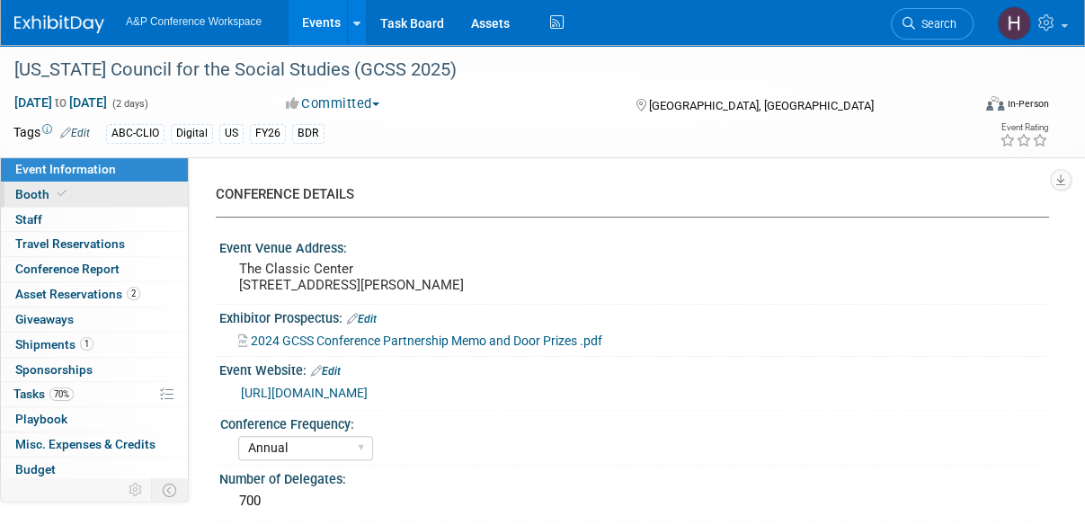
click at [92, 200] on link "Booth" at bounding box center [94, 194] width 187 height 24
select select "CLDC - Digital/BDR"
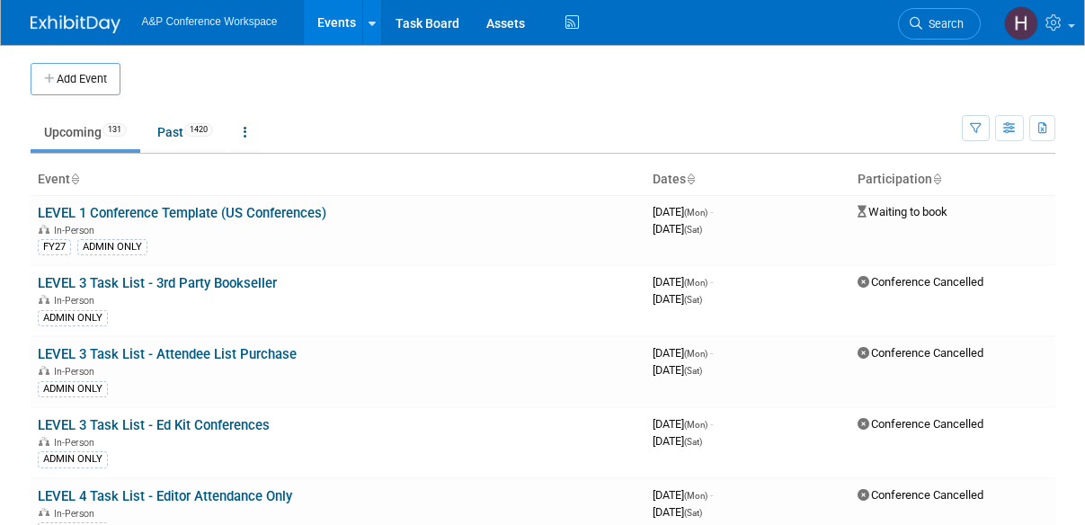
click at [944, 39] on li "Search" at bounding box center [939, 22] width 83 height 44
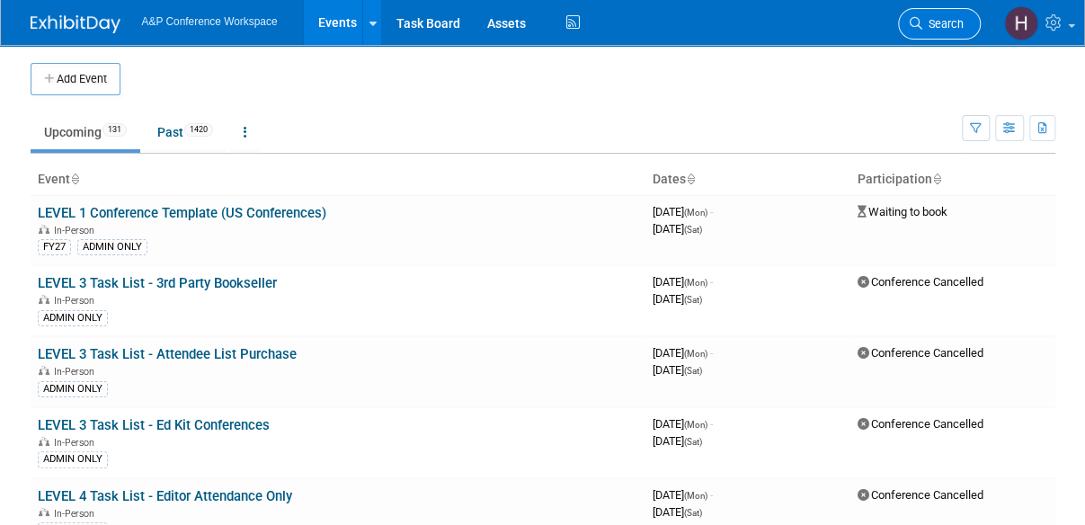
click at [935, 30] on span "Search" at bounding box center [942, 23] width 41 height 13
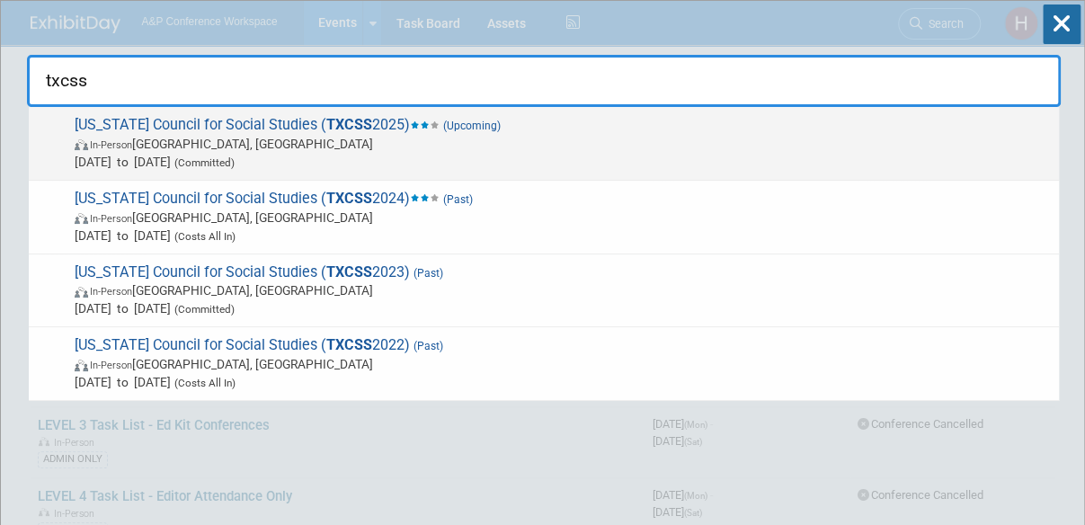
type input "txcss"
click at [811, 137] on span "In-Person [GEOGRAPHIC_DATA], [GEOGRAPHIC_DATA]" at bounding box center [562, 144] width 975 height 18
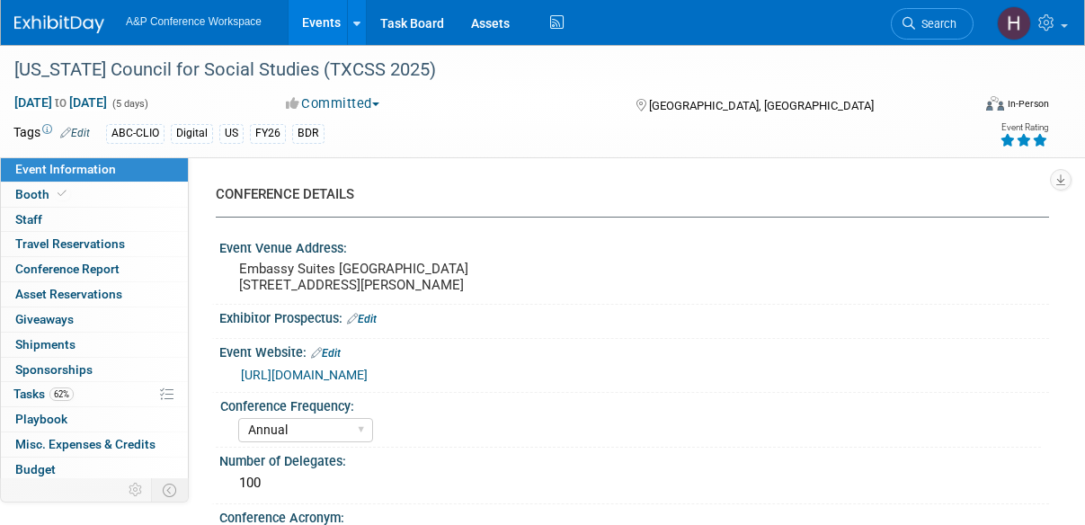
select select "Annual"
select select "Level 2"
select select "In-Person Booth"
select select "Schools"
select select "Bloomsbury Digital Resources"
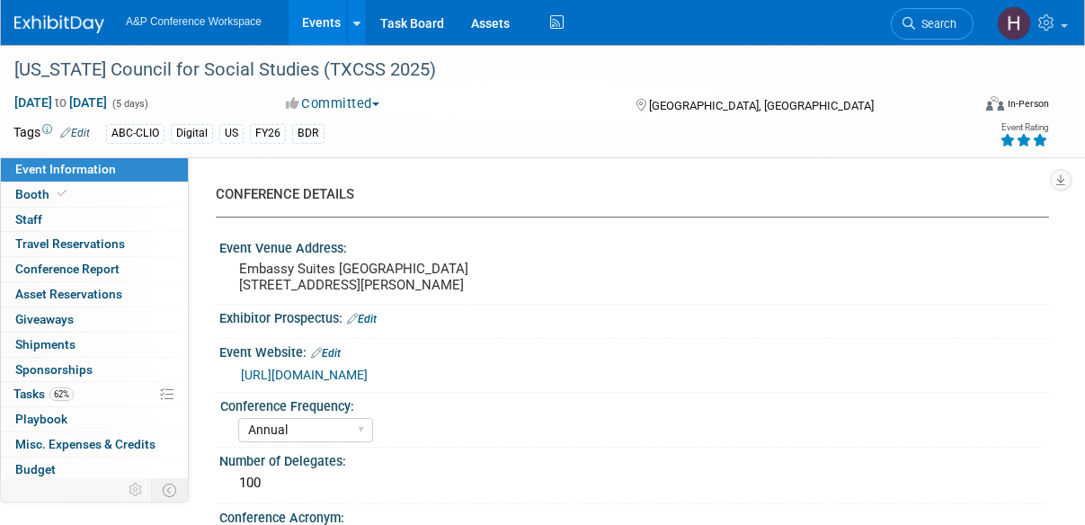
select select "[PERSON_NAME]"
select select "BDR Product Awareness and Trial Generation​"
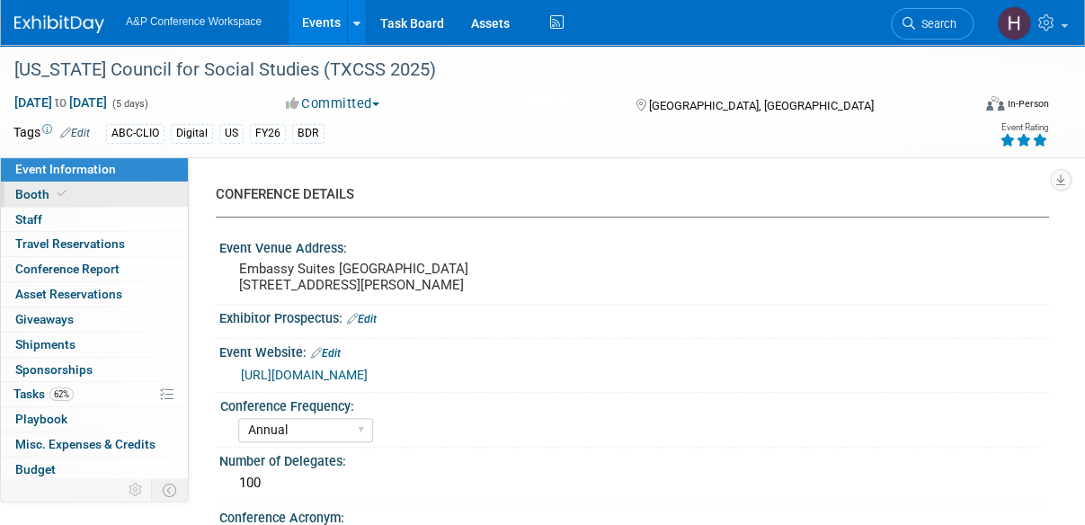
click at [61, 195] on icon at bounding box center [62, 194] width 9 height 10
select select "CLDC - Digital/BDR"
